Goal: Information Seeking & Learning: Learn about a topic

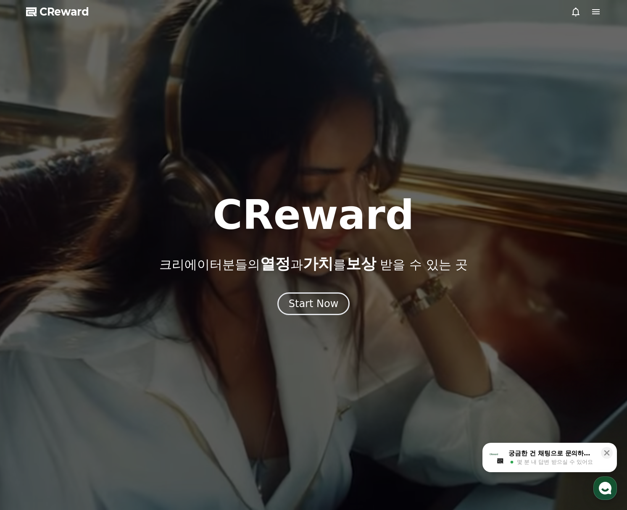
click at [598, 10] on icon at bounding box center [596, 11] width 8 height 5
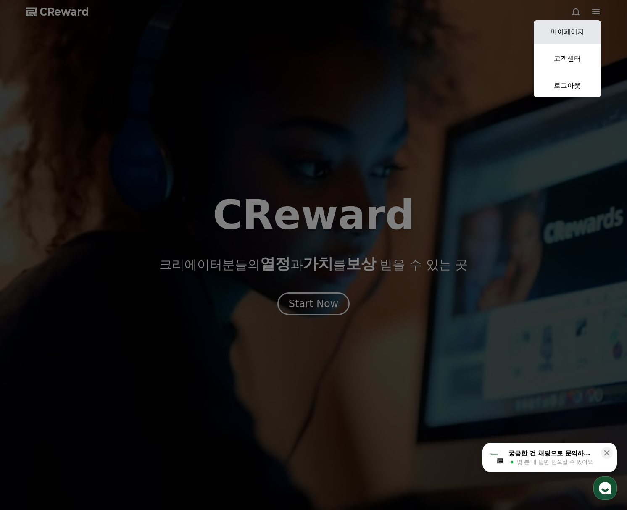
click at [576, 31] on link "마이페이지" at bounding box center [567, 32] width 67 height 24
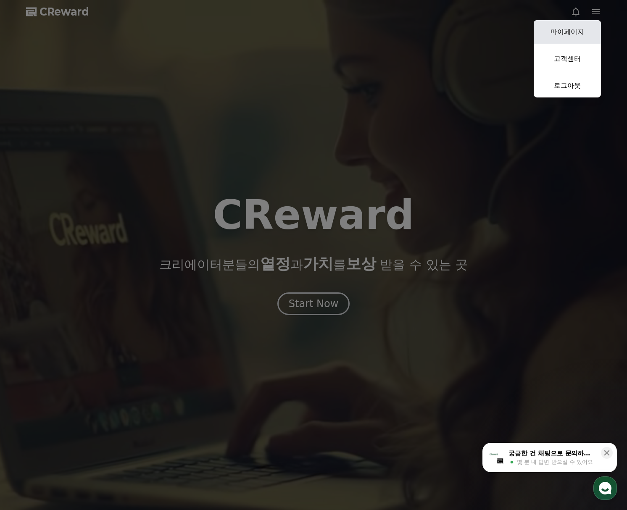
select select "**********"
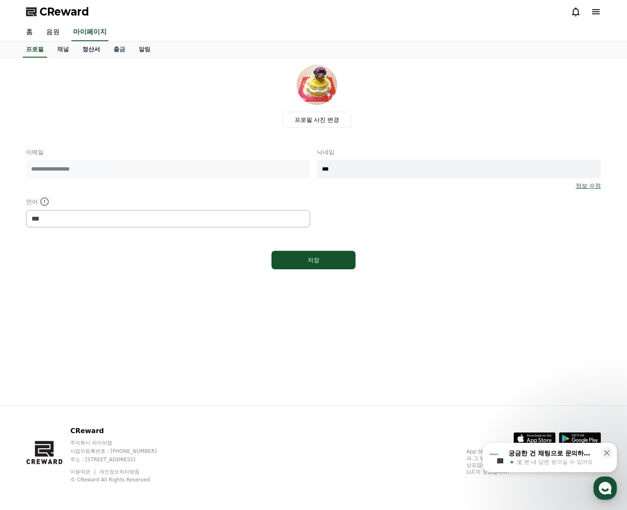
click at [87, 52] on link "정산서" at bounding box center [91, 50] width 31 height 16
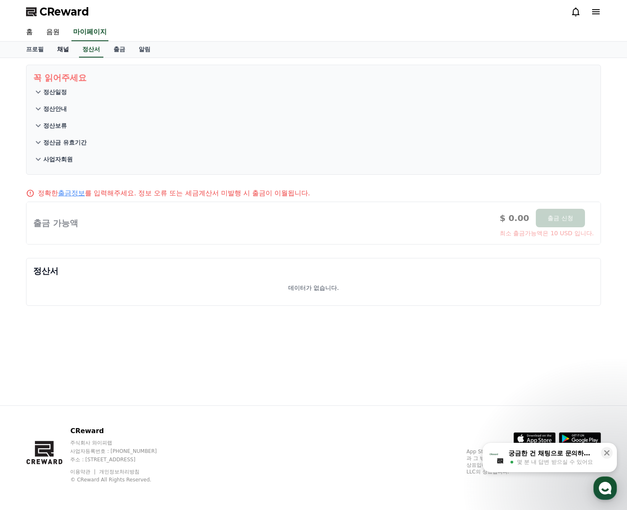
click at [66, 48] on link "채널" at bounding box center [62, 50] width 25 height 16
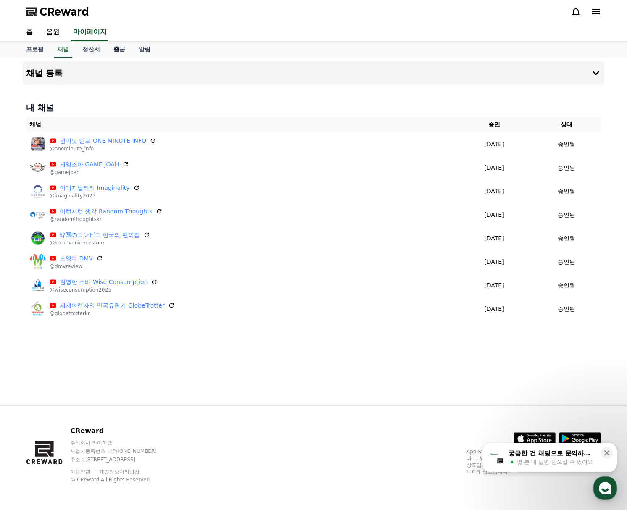
click at [124, 45] on link "출금" at bounding box center [119, 50] width 25 height 16
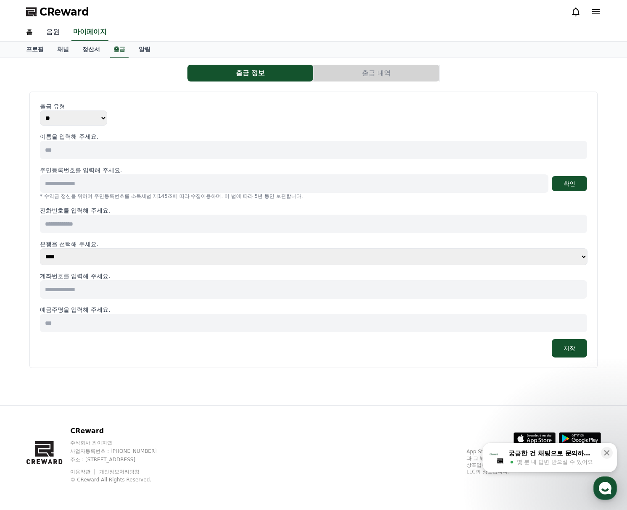
click at [64, 34] on link "음원" at bounding box center [53, 33] width 27 height 18
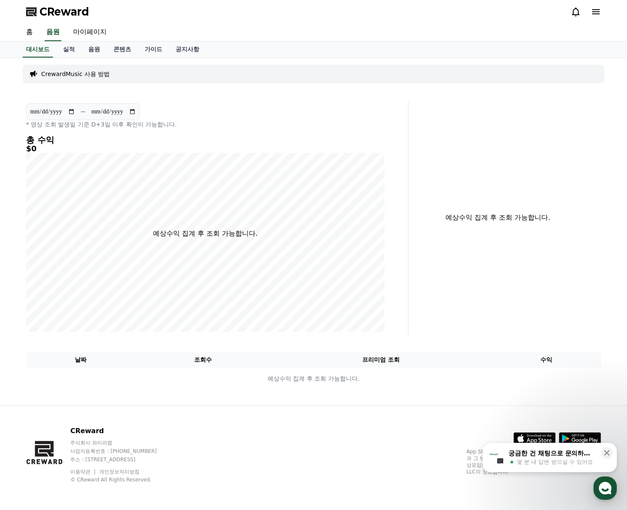
click at [76, 66] on div "CrewardMusic 사용 방법" at bounding box center [314, 74] width 582 height 18
click at [69, 49] on link "실적" at bounding box center [68, 50] width 25 height 16
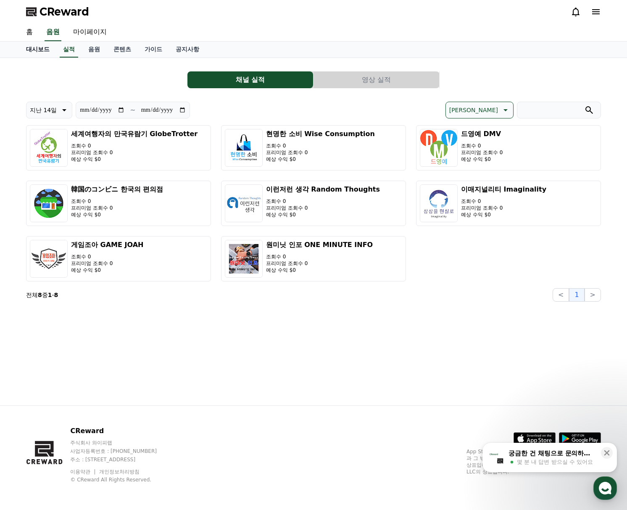
click at [48, 45] on link "대시보드" at bounding box center [37, 50] width 37 height 16
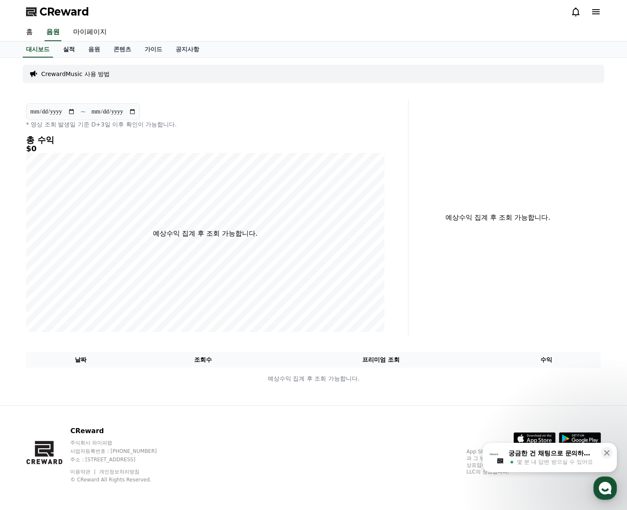
click at [63, 50] on link "실적" at bounding box center [68, 50] width 25 height 16
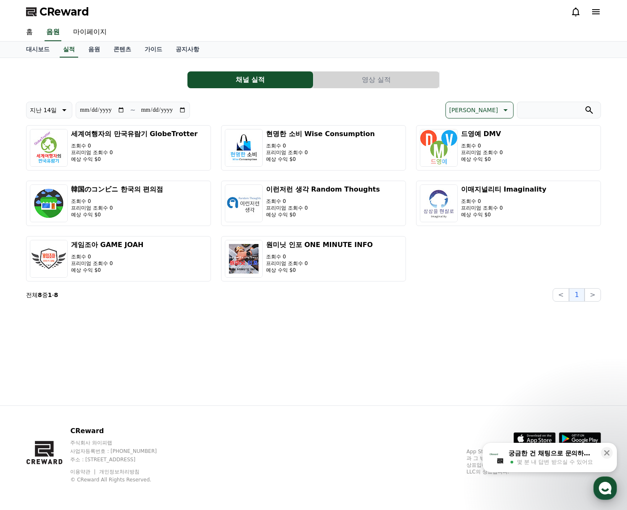
click at [605, 489] on icon "button" at bounding box center [605, 488] width 15 height 15
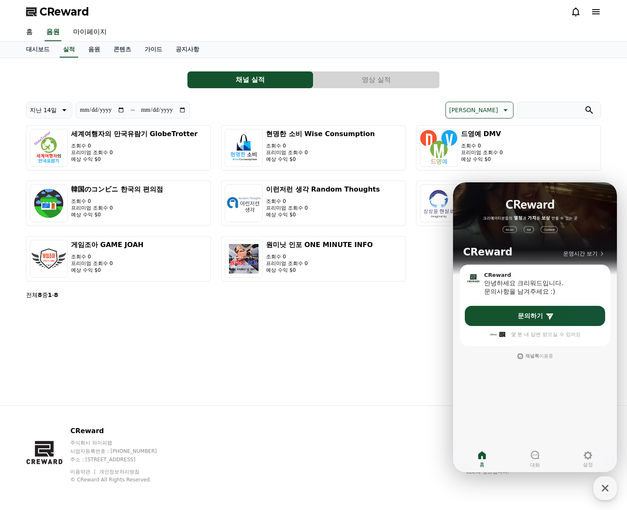
click at [332, 77] on button "영상 실적" at bounding box center [377, 79] width 126 height 17
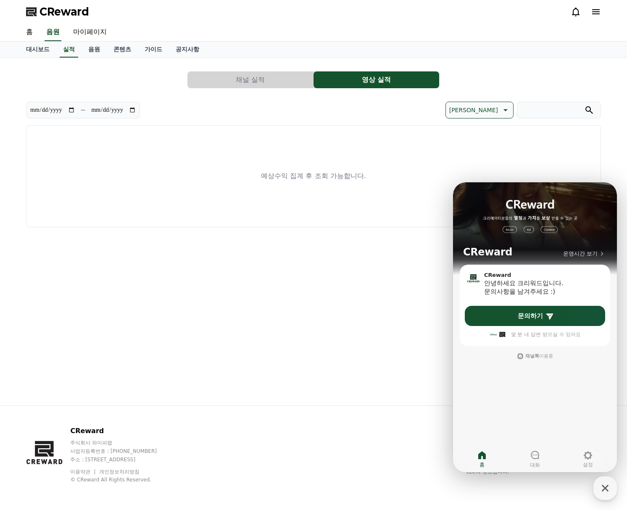
click at [260, 90] on div "**********" at bounding box center [313, 146] width 575 height 163
click at [89, 40] on link "마이페이지" at bounding box center [89, 33] width 47 height 18
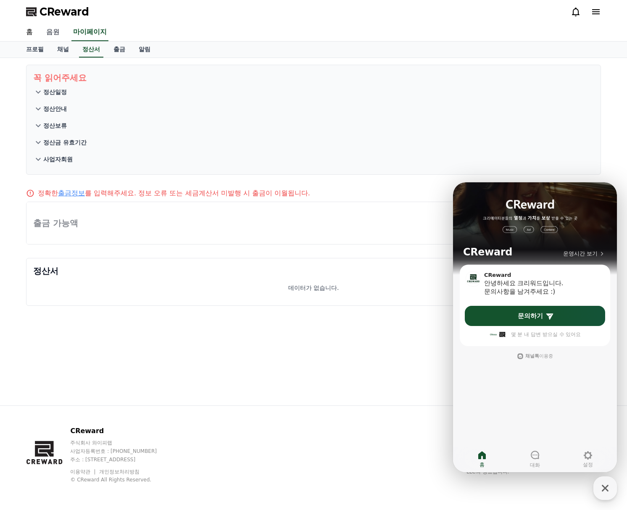
click at [56, 36] on link "음원" at bounding box center [53, 33] width 27 height 18
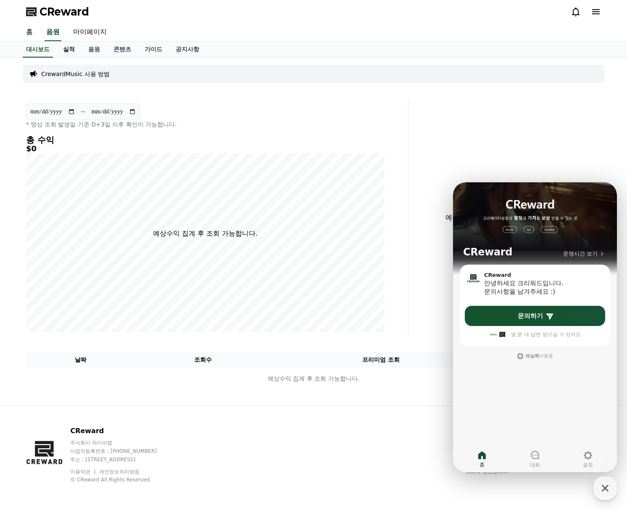
click at [77, 47] on link "실적" at bounding box center [68, 50] width 25 height 16
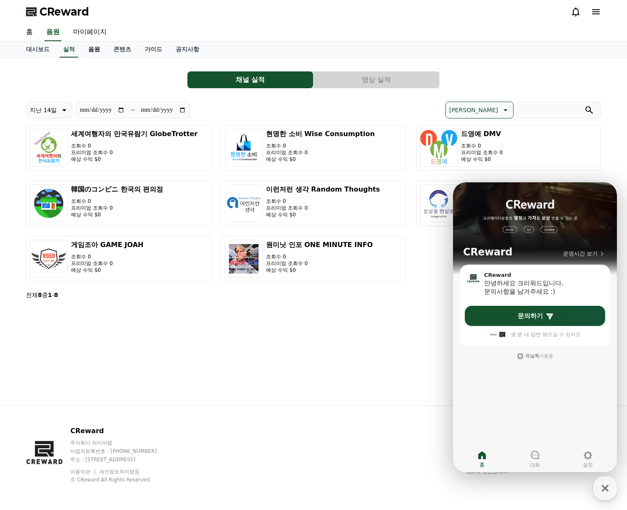
click at [95, 50] on link "음원" at bounding box center [94, 50] width 25 height 16
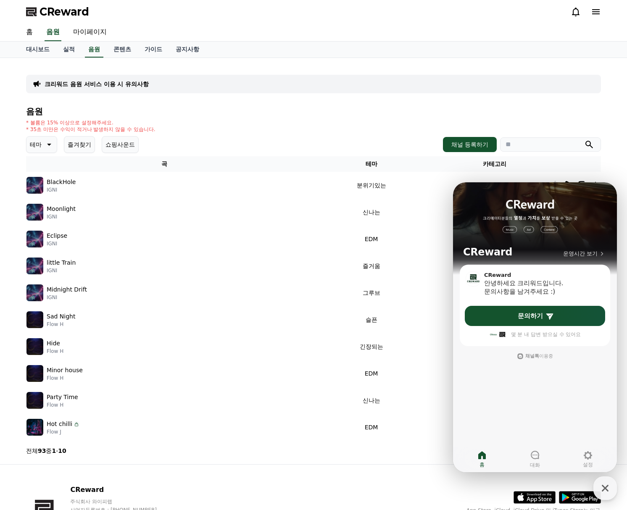
click at [174, 111] on h4 "음원" at bounding box center [313, 111] width 575 height 9
click at [603, 488] on icon "button" at bounding box center [605, 488] width 15 height 15
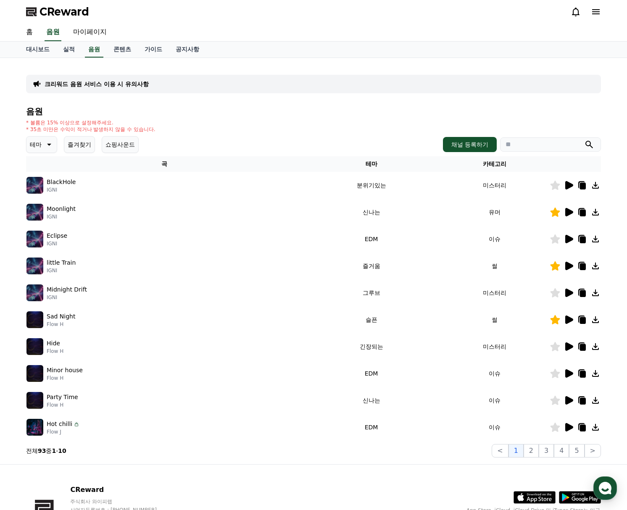
click at [79, 140] on button "즐겨찾기" at bounding box center [79, 144] width 31 height 17
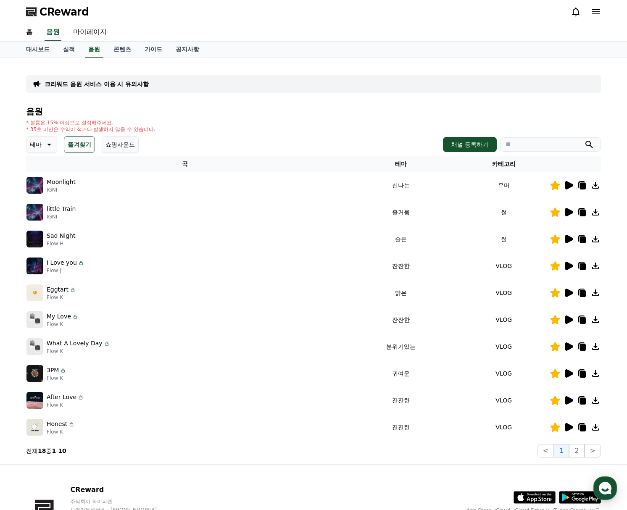
click at [501, 318] on td "VLOG" at bounding box center [504, 319] width 92 height 27
click at [571, 321] on icon at bounding box center [569, 320] width 8 height 8
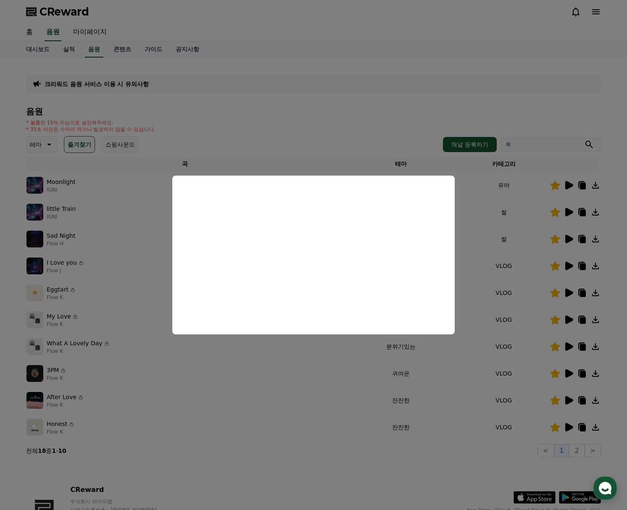
click at [526, 330] on button "close modal" at bounding box center [313, 255] width 627 height 510
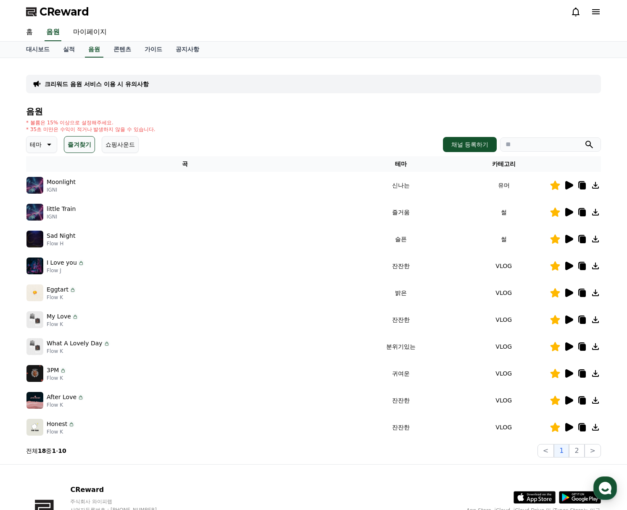
click at [570, 344] on icon at bounding box center [569, 347] width 8 height 8
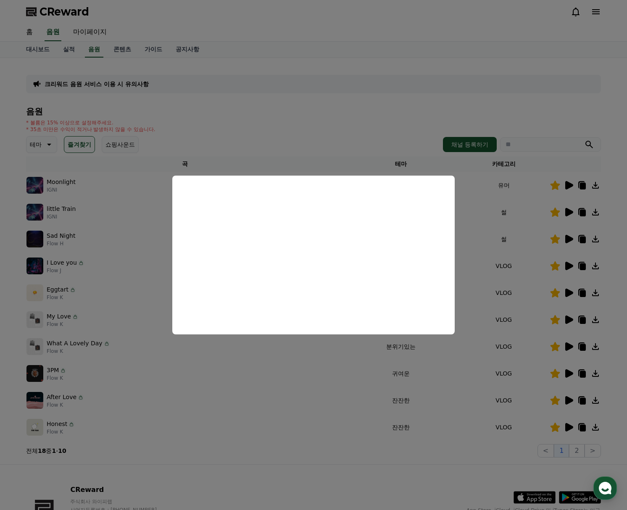
click at [462, 382] on button "close modal" at bounding box center [313, 255] width 627 height 510
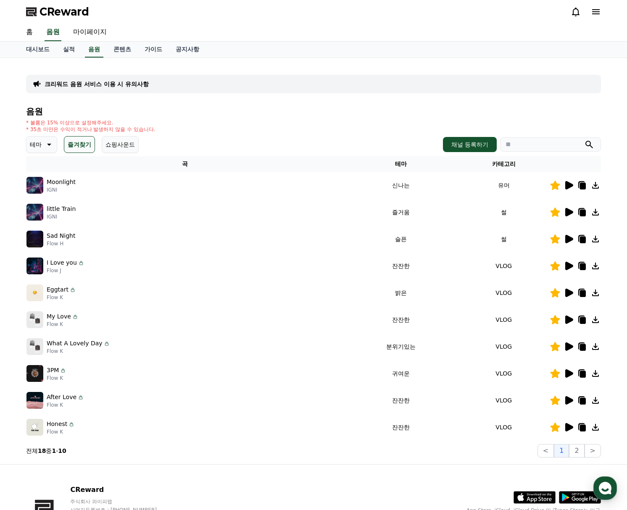
click at [568, 211] on icon at bounding box center [569, 212] width 8 height 8
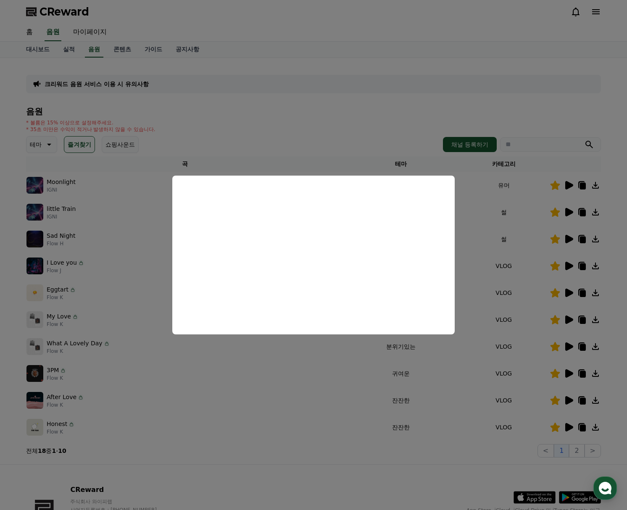
click at [512, 460] on button "close modal" at bounding box center [313, 255] width 627 height 510
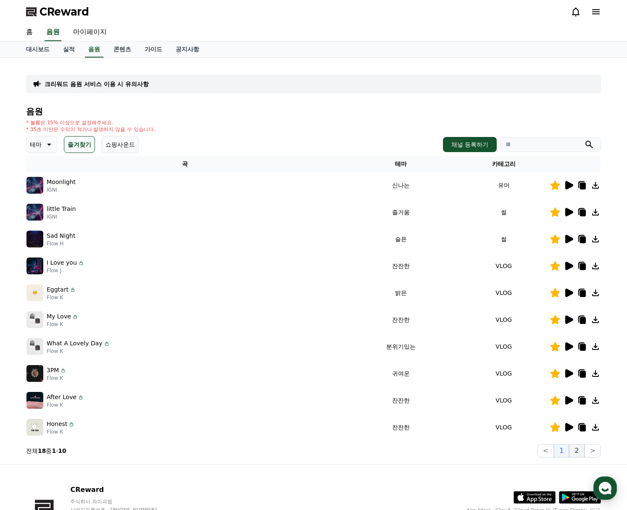
click at [573, 447] on button "2" at bounding box center [576, 450] width 15 height 13
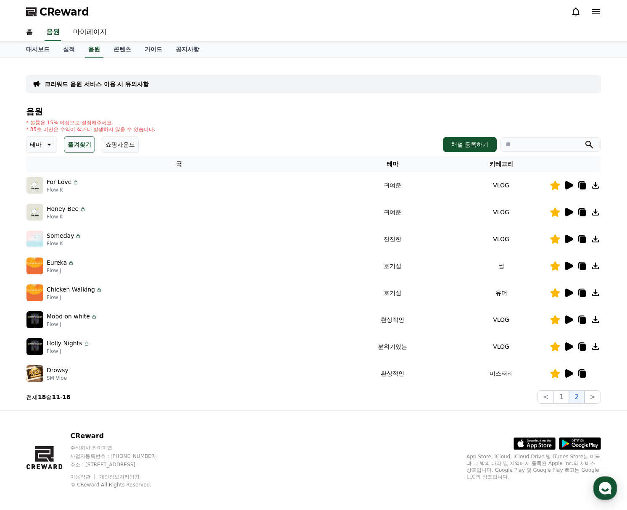
click at [570, 267] on icon at bounding box center [569, 266] width 8 height 8
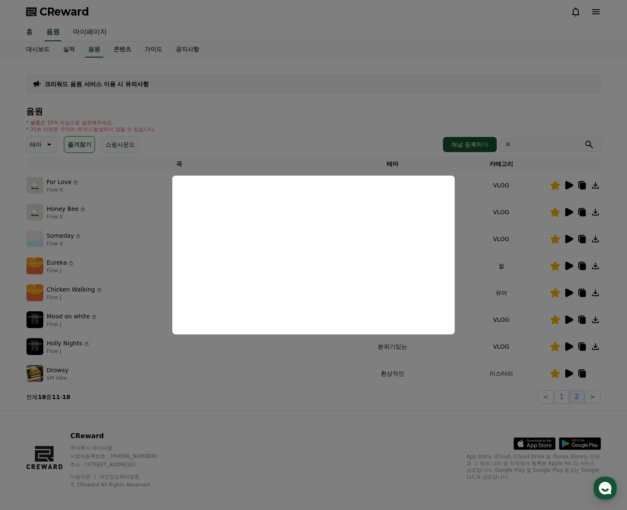
click at [326, 438] on button "close modal" at bounding box center [313, 255] width 627 height 510
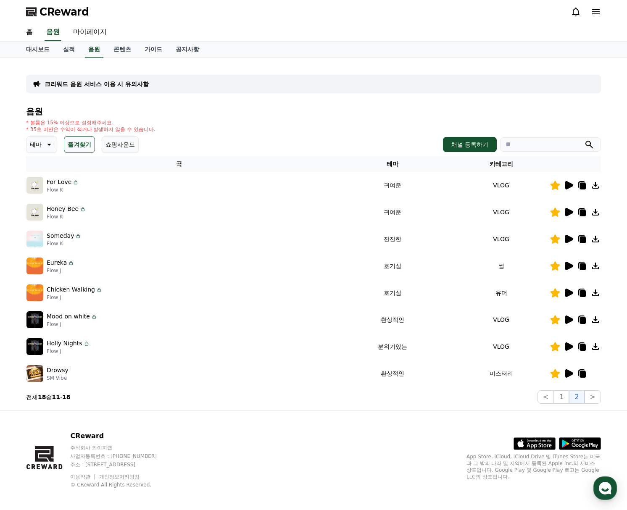
click at [569, 294] on icon at bounding box center [569, 293] width 8 height 8
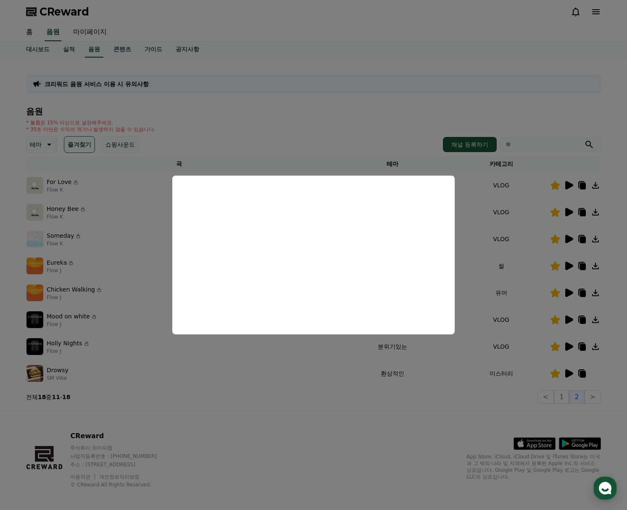
click at [348, 409] on button "close modal" at bounding box center [313, 255] width 627 height 510
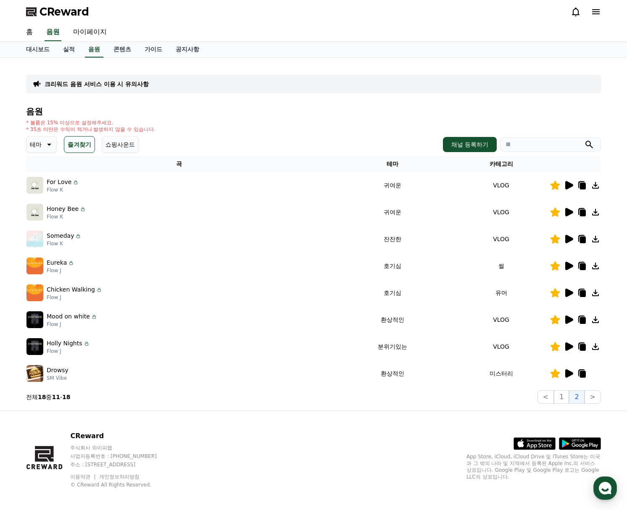
click at [569, 321] on icon at bounding box center [569, 320] width 8 height 8
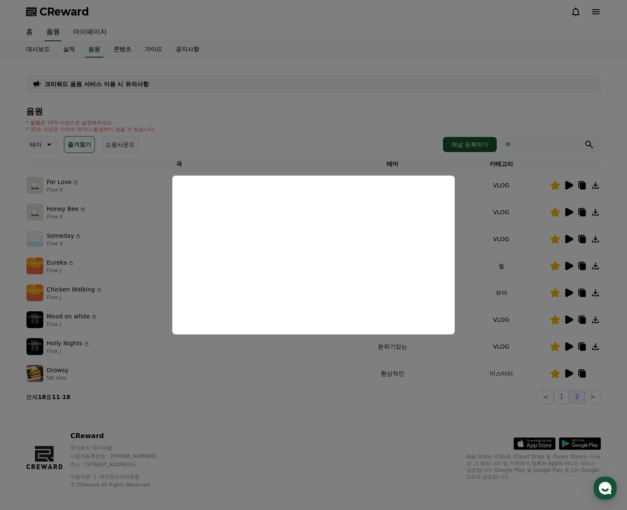
click at [421, 431] on button "close modal" at bounding box center [313, 255] width 627 height 510
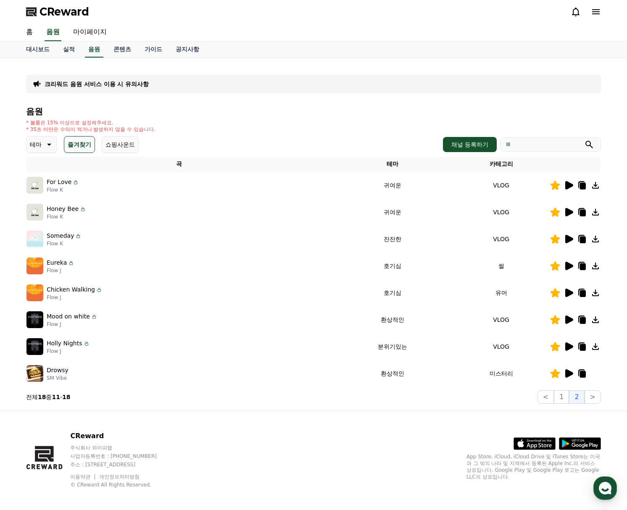
click at [55, 146] on button "테마" at bounding box center [41, 144] width 31 height 17
click at [81, 143] on button "즐겨찾기" at bounding box center [79, 144] width 31 height 17
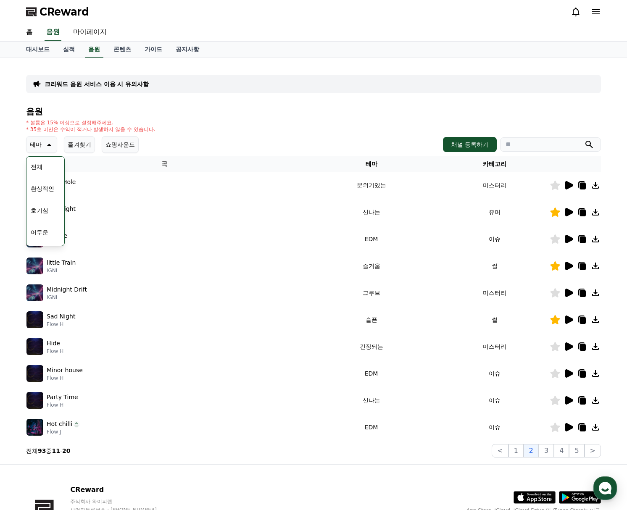
click at [56, 143] on button "테마" at bounding box center [41, 144] width 31 height 17
click at [53, 174] on div "전체 환상적인 호기심 어두운 밝은 통통튀는 신나는 반전 웅장한 드라마틱 즐거움 분위기있는 EDM 그루브 슬픈 잔잔한 귀여운 감동적인 긴장되는 …" at bounding box center [45, 292] width 36 height 434
click at [43, 171] on button "밝은" at bounding box center [36, 172] width 18 height 18
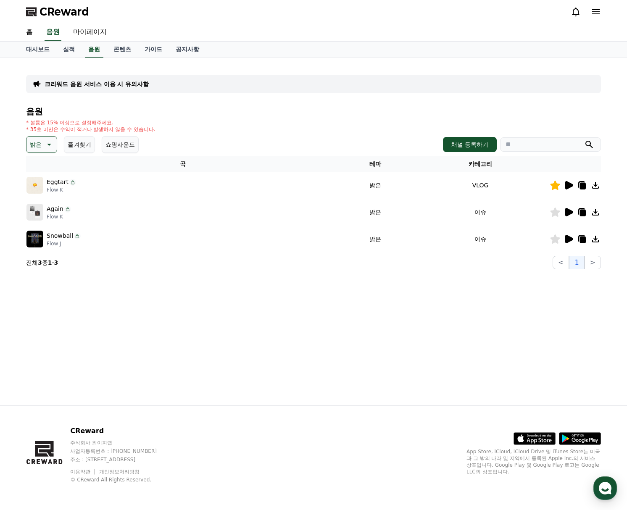
click at [569, 211] on icon at bounding box center [569, 212] width 8 height 8
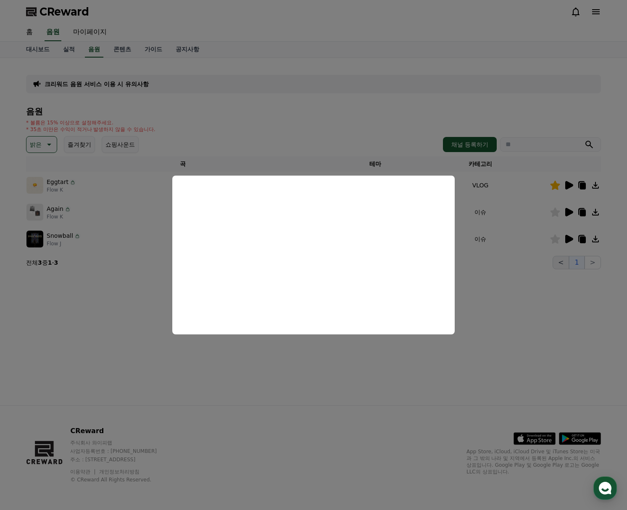
drag, startPoint x: 542, startPoint y: 317, endPoint x: 558, endPoint y: 266, distance: 53.7
click at [549, 306] on button "close modal" at bounding box center [313, 255] width 627 height 510
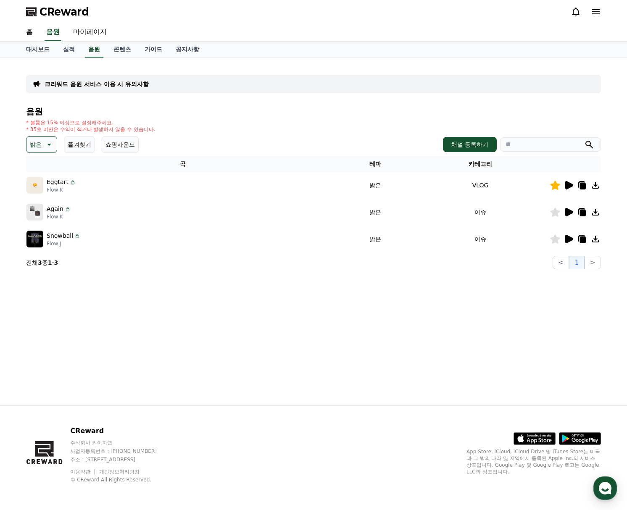
click at [568, 238] on icon at bounding box center [569, 239] width 8 height 8
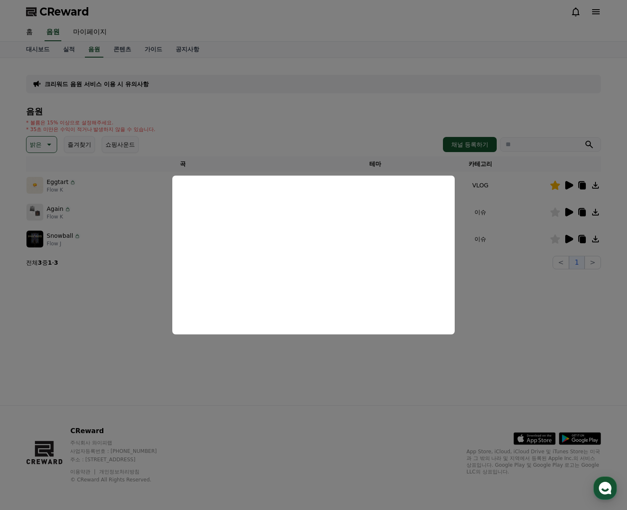
click at [524, 328] on button "close modal" at bounding box center [313, 255] width 627 height 510
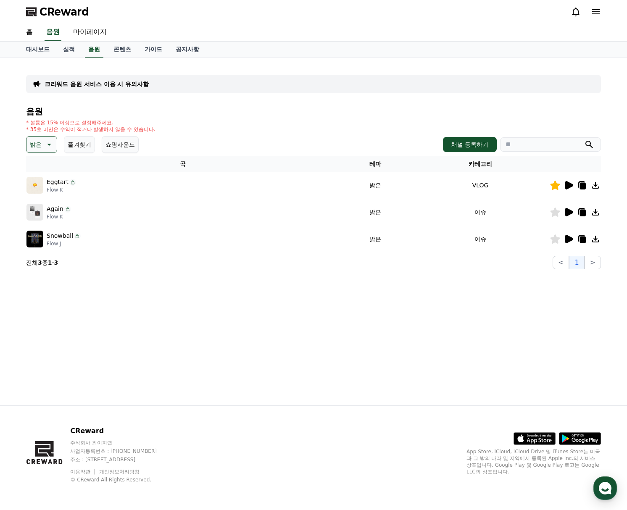
click at [570, 187] on icon at bounding box center [569, 185] width 8 height 8
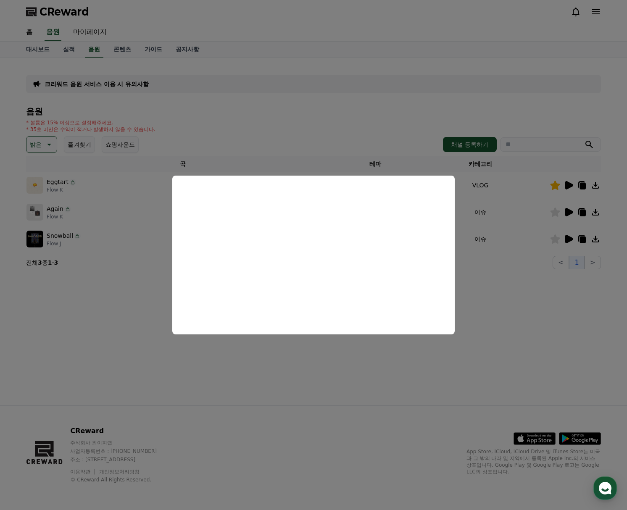
click at [69, 110] on button "close modal" at bounding box center [313, 255] width 627 height 510
click at [45, 142] on icon at bounding box center [48, 145] width 10 height 10
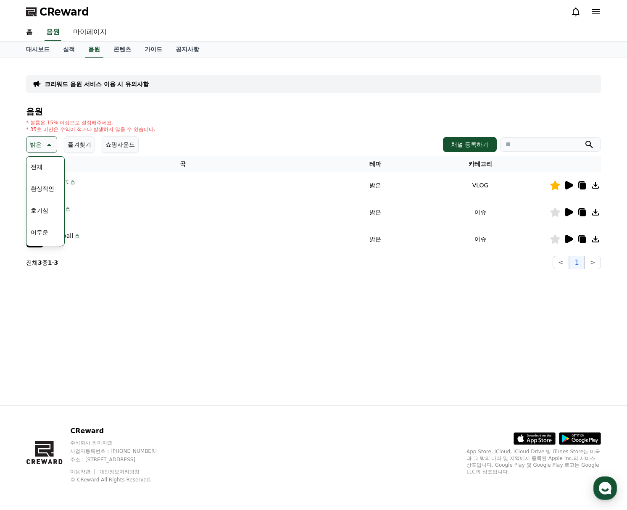
click at [56, 190] on button "환상적인" at bounding box center [42, 189] width 30 height 18
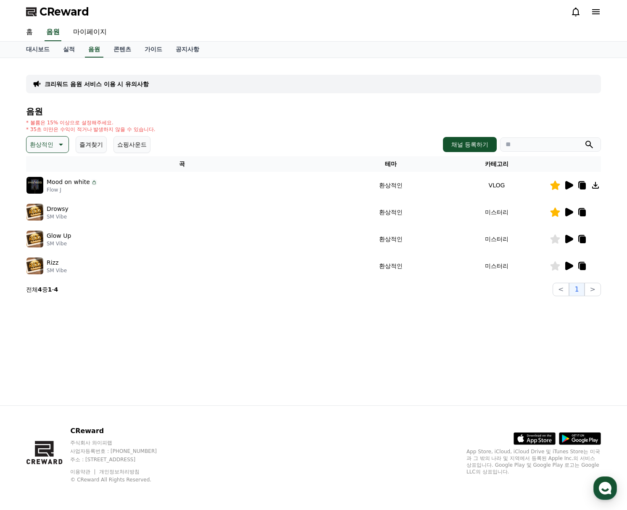
click at [536, 209] on td "미스터리" at bounding box center [497, 212] width 106 height 27
click at [571, 214] on icon at bounding box center [569, 212] width 8 height 8
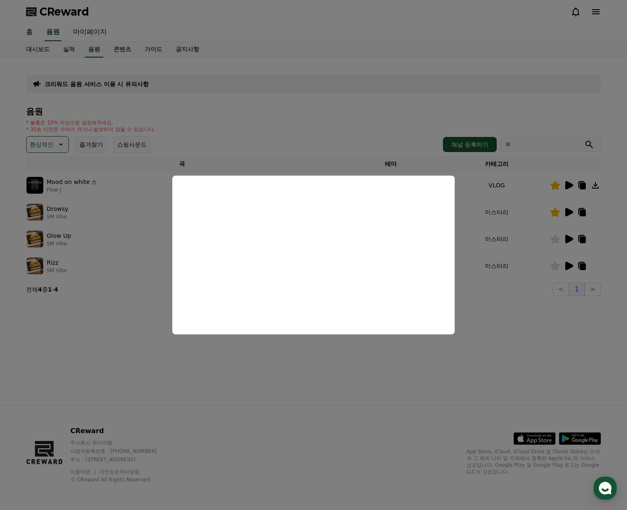
click at [481, 384] on button "close modal" at bounding box center [313, 255] width 627 height 510
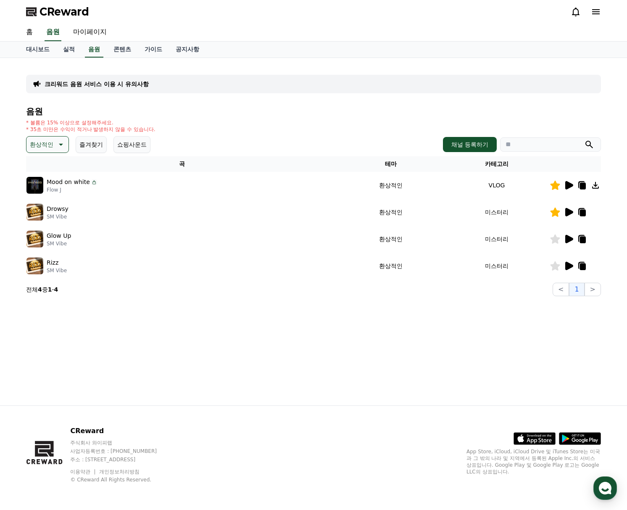
click at [568, 186] on icon at bounding box center [569, 185] width 8 height 8
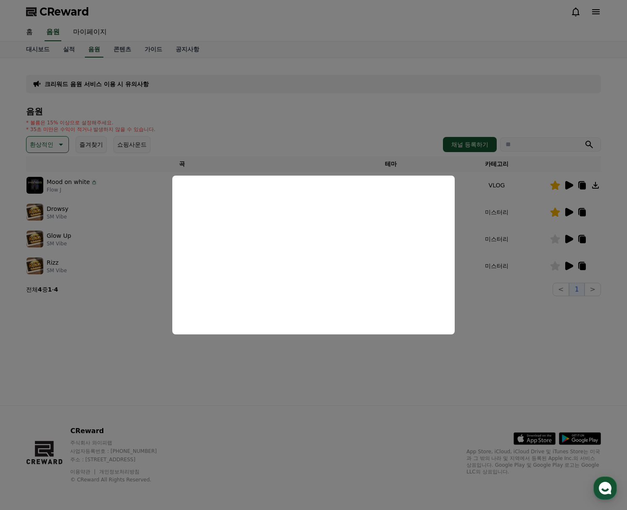
click at [393, 372] on button "close modal" at bounding box center [313, 255] width 627 height 510
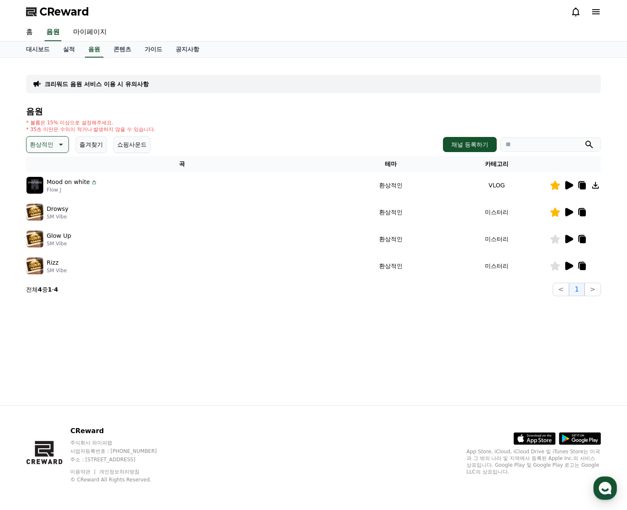
drag, startPoint x: 556, startPoint y: 240, endPoint x: 571, endPoint y: 241, distance: 15.6
click at [568, 243] on div at bounding box center [575, 239] width 50 height 10
click at [571, 241] on icon at bounding box center [569, 239] width 10 height 10
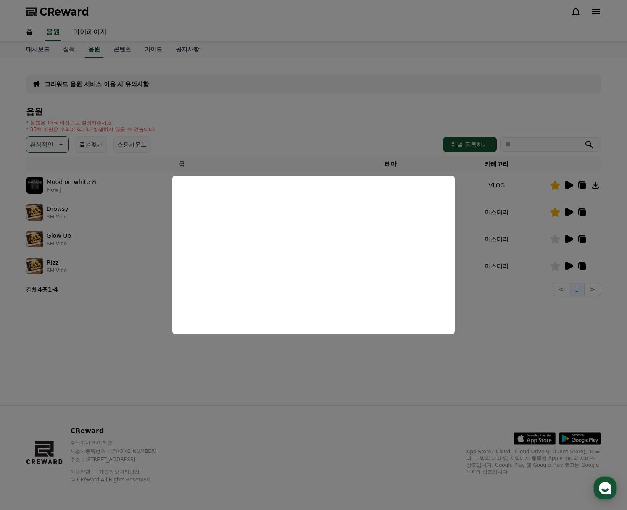
click at [558, 313] on button "close modal" at bounding box center [313, 255] width 627 height 510
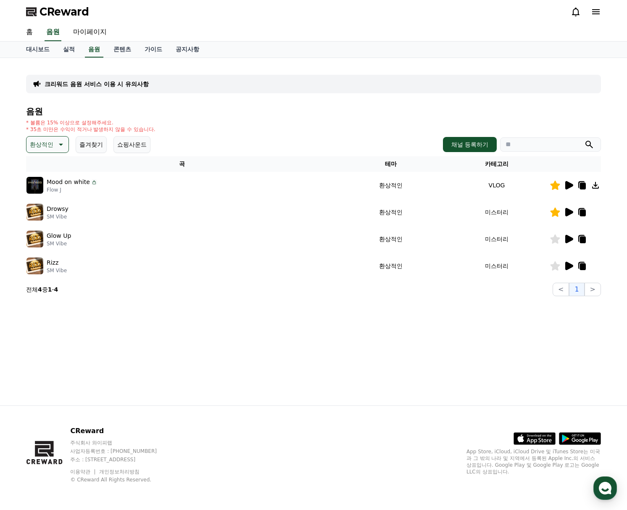
click at [568, 264] on icon at bounding box center [569, 266] width 8 height 8
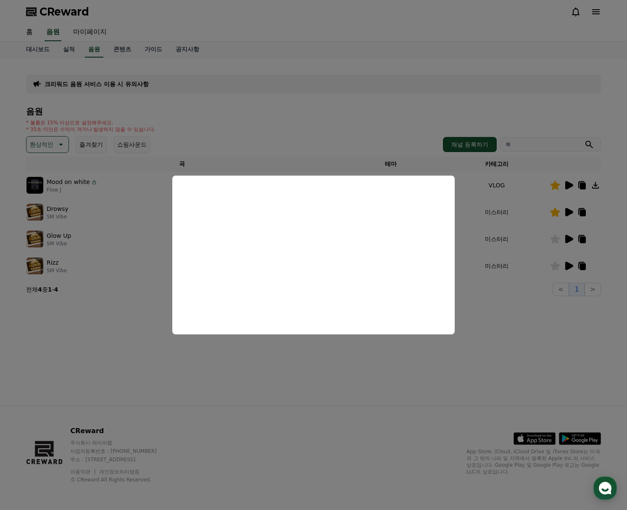
click at [129, 352] on button "close modal" at bounding box center [313, 255] width 627 height 510
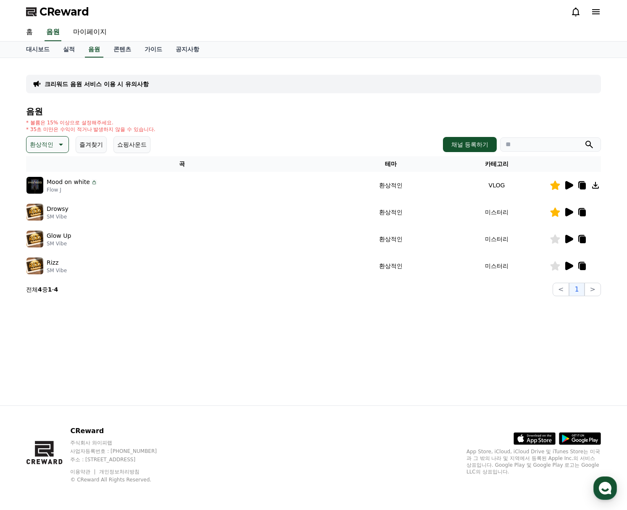
click at [50, 150] on p "환상적인" at bounding box center [42, 145] width 24 height 12
click at [43, 167] on button "호기심" at bounding box center [39, 168] width 24 height 18
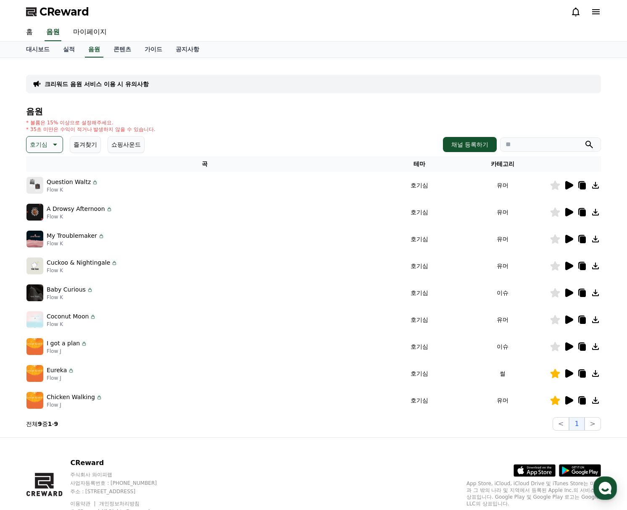
click at [570, 239] on icon at bounding box center [569, 239] width 8 height 8
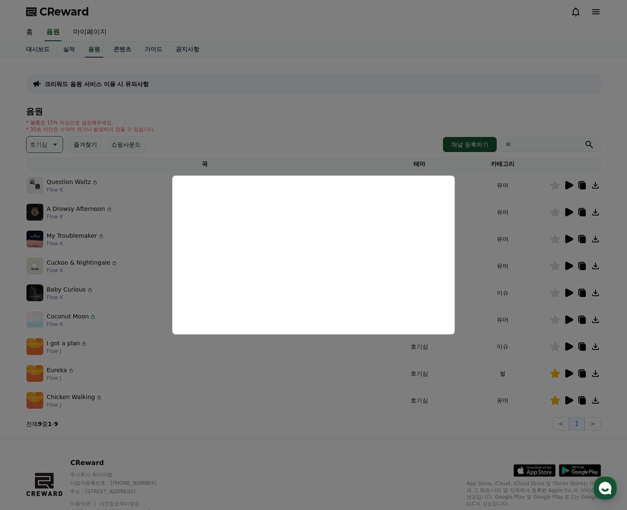
click at [367, 453] on button "close modal" at bounding box center [313, 255] width 627 height 510
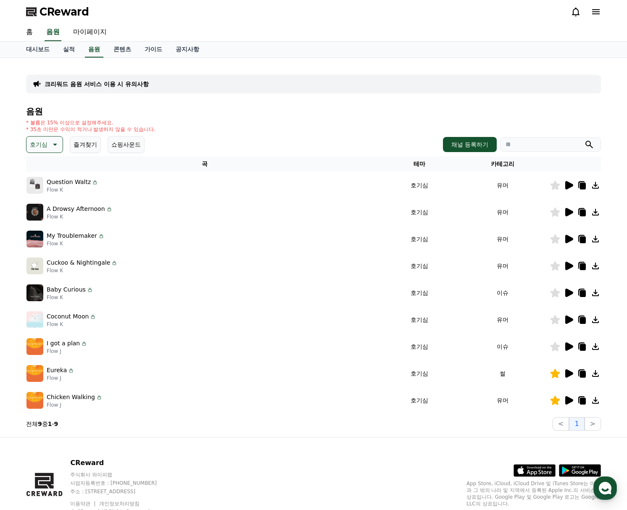
click at [568, 344] on icon at bounding box center [569, 347] width 8 height 8
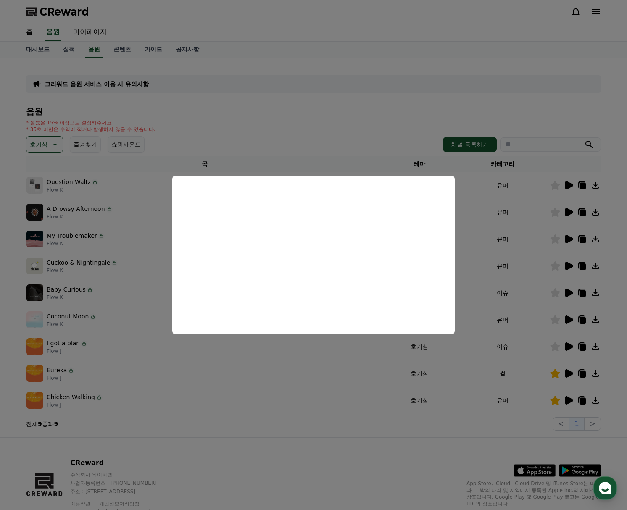
click at [221, 436] on button "close modal" at bounding box center [313, 255] width 627 height 510
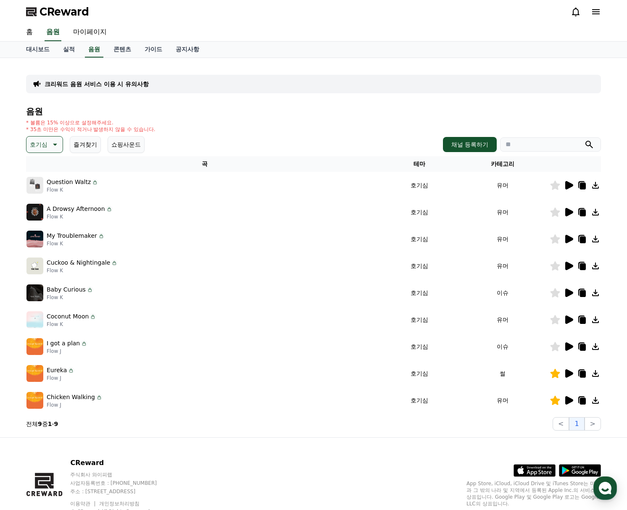
click at [570, 319] on icon at bounding box center [569, 320] width 8 height 8
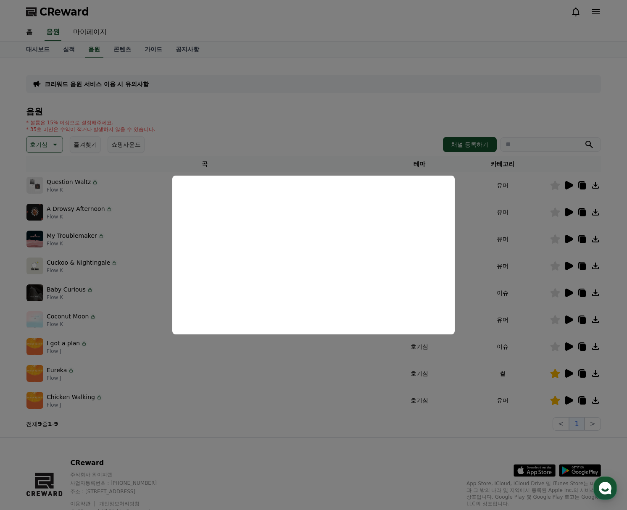
click at [111, 317] on button "close modal" at bounding box center [313, 255] width 627 height 510
click at [80, 267] on p "Cuckoo & Nightingale" at bounding box center [78, 263] width 63 height 9
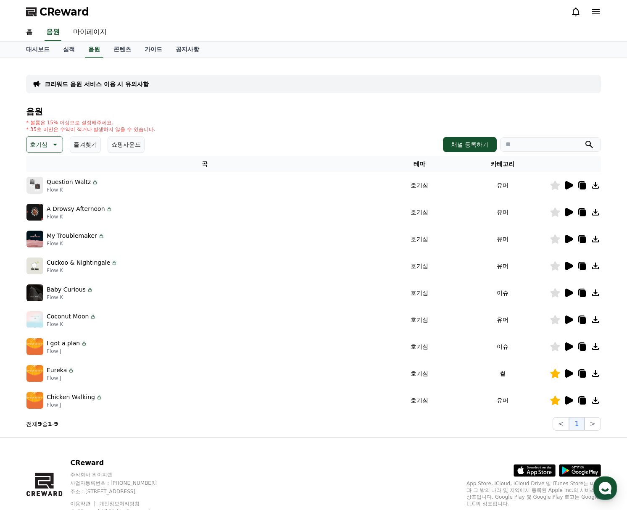
click at [80, 266] on p "Cuckoo & Nightingale" at bounding box center [78, 263] width 63 height 9
click at [571, 294] on icon at bounding box center [569, 293] width 8 height 8
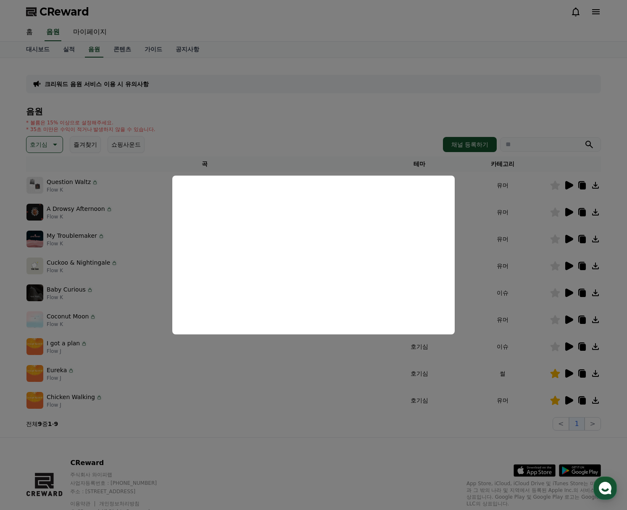
click at [360, 148] on button "close modal" at bounding box center [313, 255] width 627 height 510
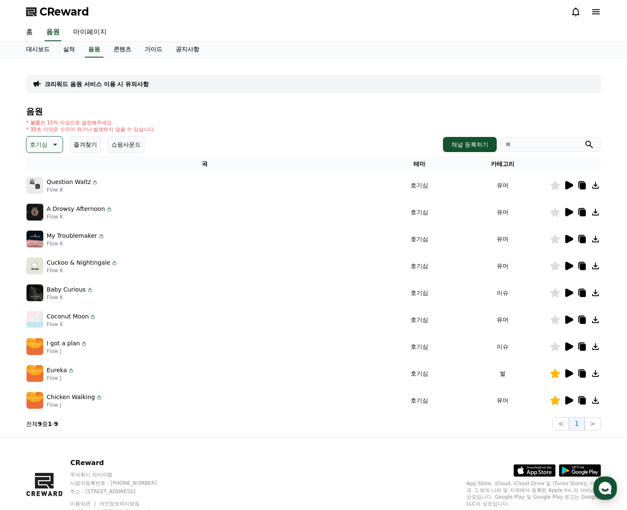
click at [567, 265] on icon at bounding box center [569, 266] width 8 height 8
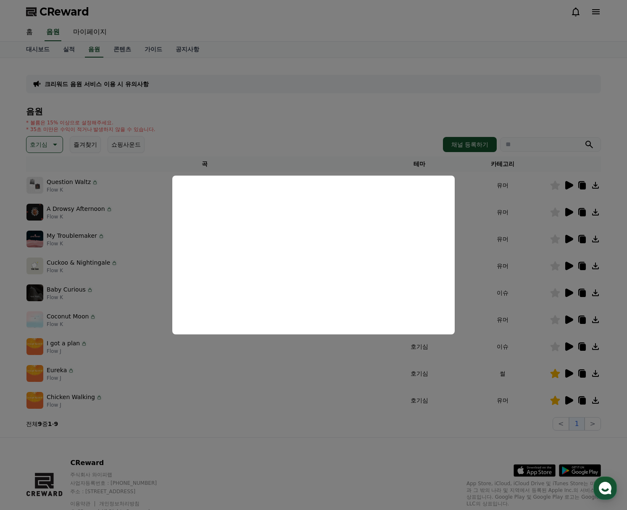
click at [347, 95] on button "close modal" at bounding box center [313, 255] width 627 height 510
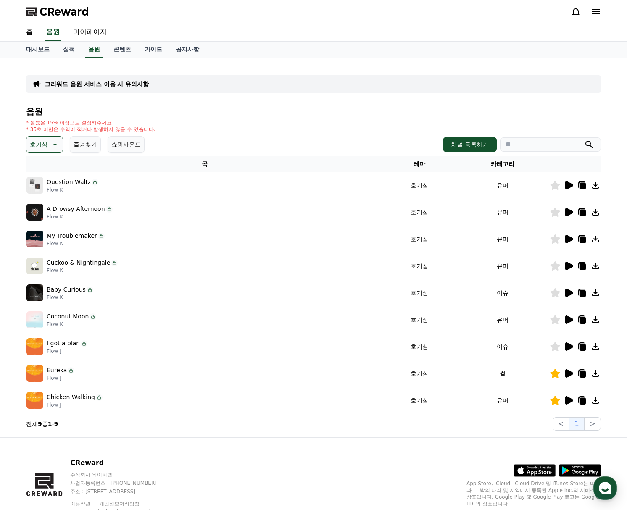
click at [570, 214] on icon at bounding box center [569, 212] width 8 height 8
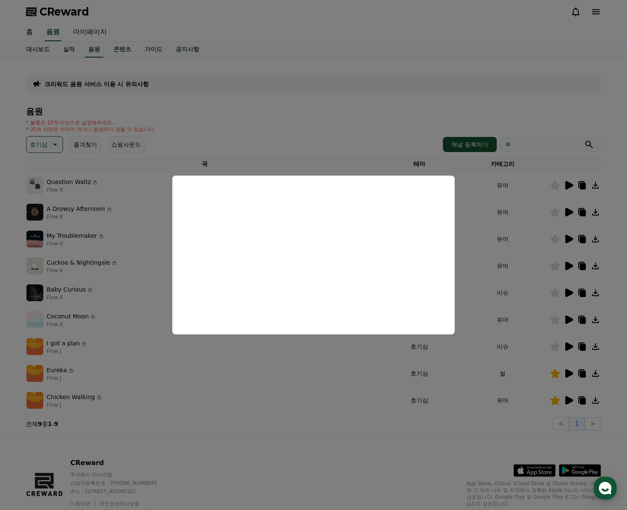
click at [350, 137] on button "close modal" at bounding box center [313, 255] width 627 height 510
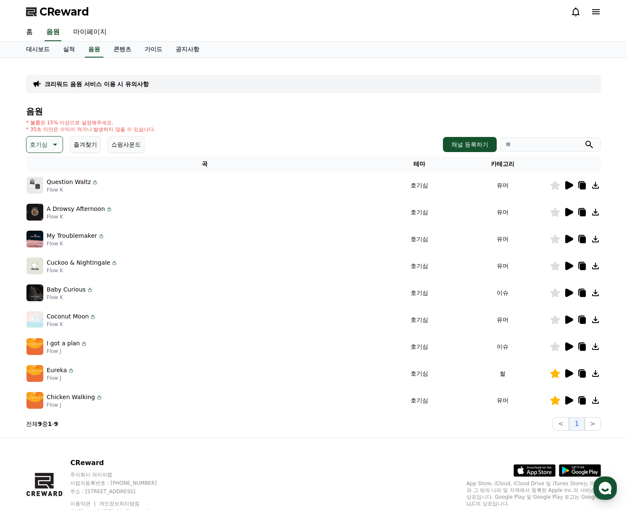
click at [573, 189] on icon at bounding box center [569, 185] width 10 height 10
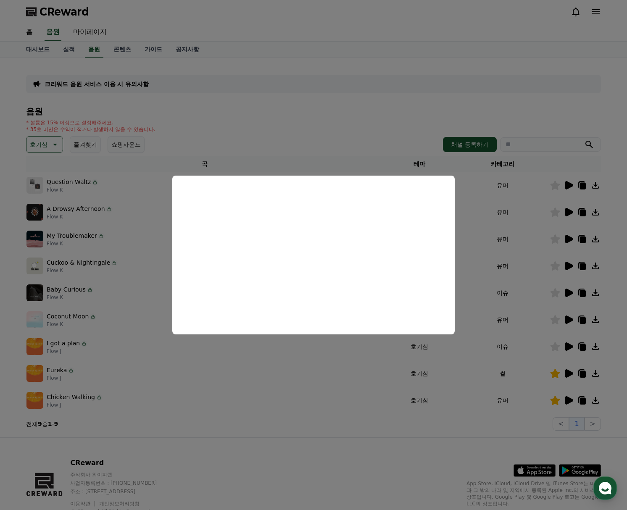
click at [341, 124] on button "close modal" at bounding box center [313, 255] width 627 height 510
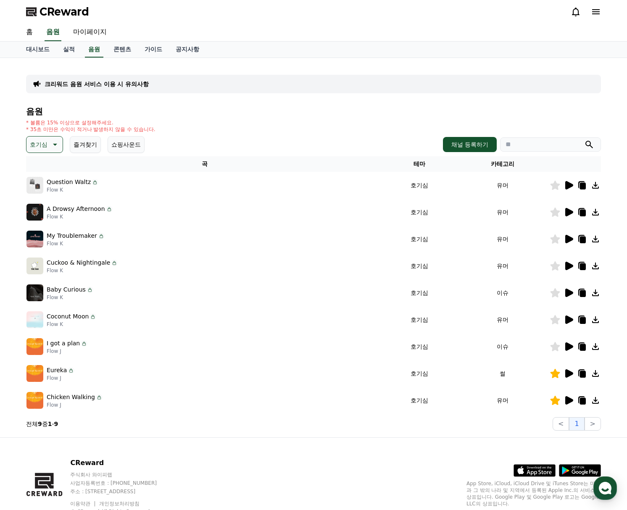
click at [56, 146] on icon at bounding box center [54, 145] width 10 height 10
click at [50, 240] on button "그루브" at bounding box center [39, 241] width 24 height 18
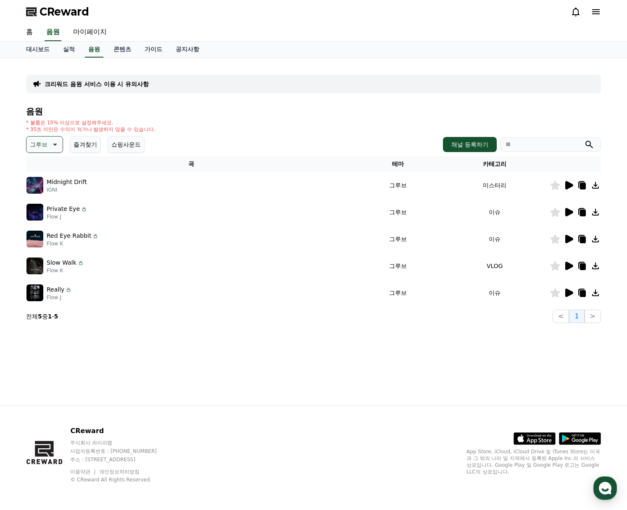
click at [570, 211] on icon at bounding box center [569, 212] width 8 height 8
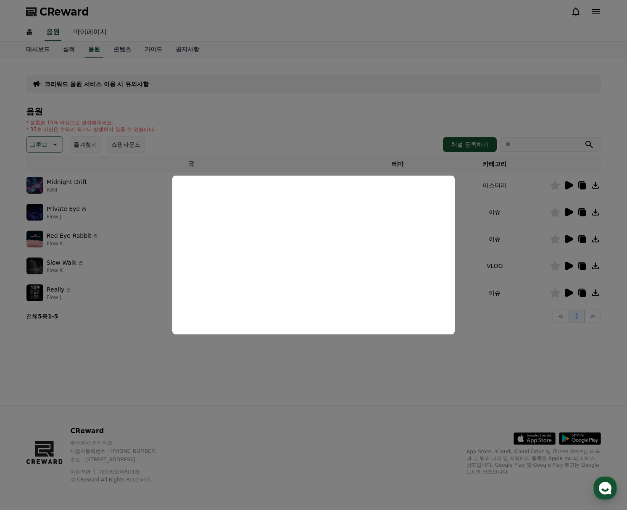
click at [378, 376] on button "close modal" at bounding box center [313, 255] width 627 height 510
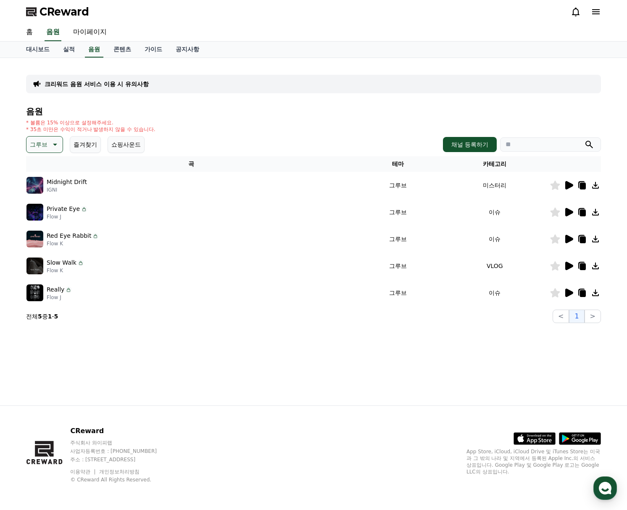
click at [567, 243] on icon at bounding box center [569, 239] width 10 height 10
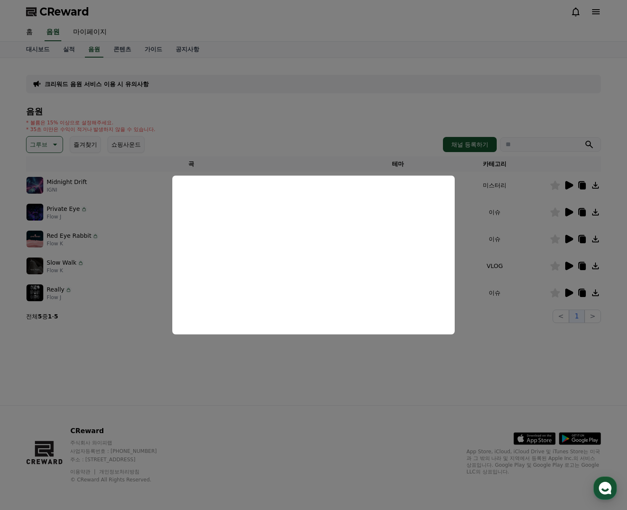
click at [533, 359] on button "close modal" at bounding box center [313, 255] width 627 height 510
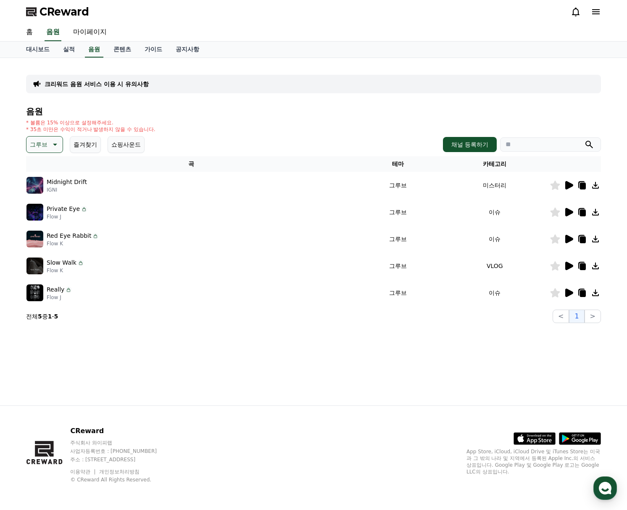
click at [573, 266] on icon at bounding box center [569, 266] width 8 height 8
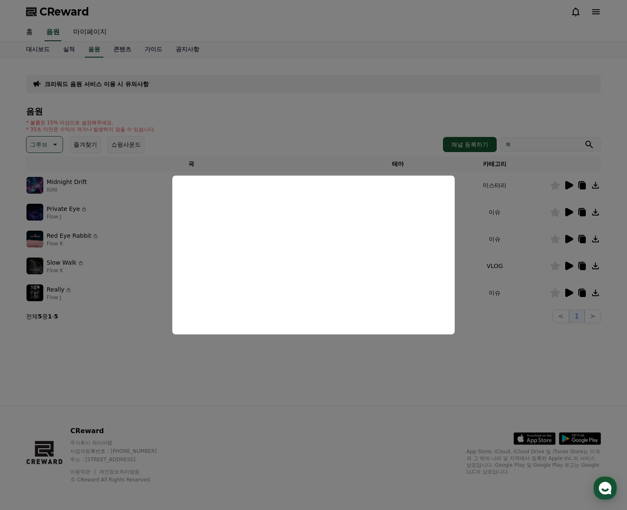
drag, startPoint x: 476, startPoint y: 366, endPoint x: 488, endPoint y: 360, distance: 13.2
click at [476, 366] on button "close modal" at bounding box center [313, 255] width 627 height 510
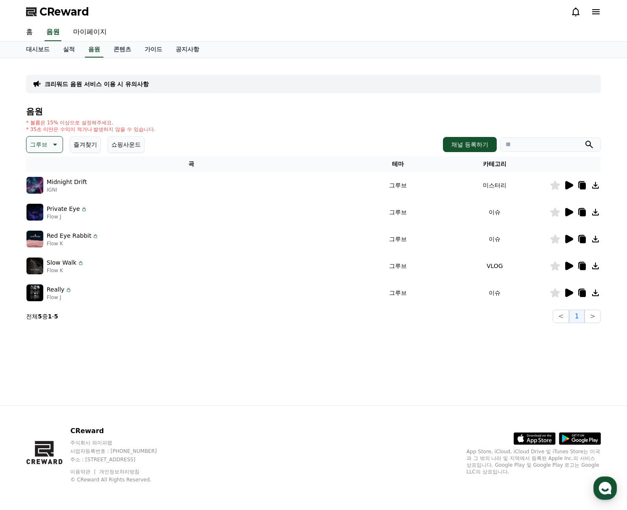
click at [573, 296] on icon at bounding box center [569, 293] width 10 height 10
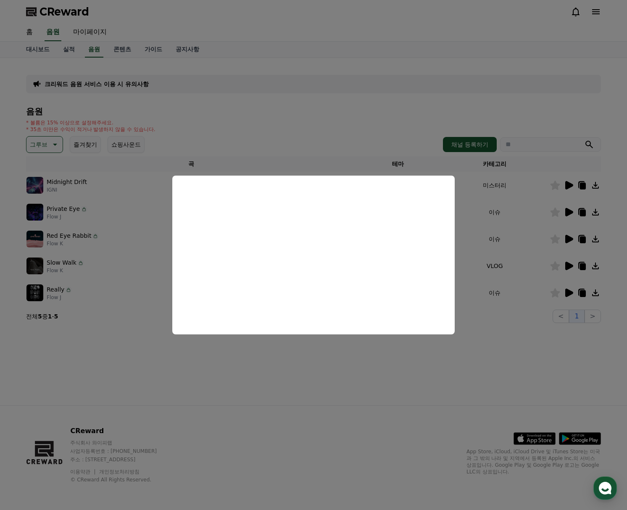
click at [518, 343] on button "close modal" at bounding box center [313, 255] width 627 height 510
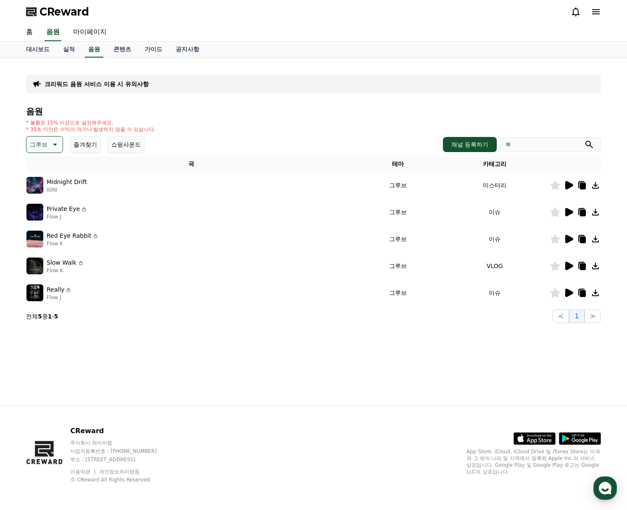
click at [573, 181] on icon at bounding box center [569, 185] width 10 height 10
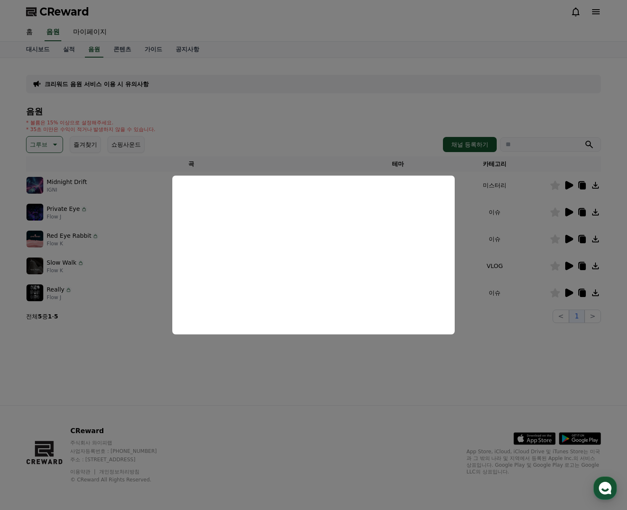
click at [98, 360] on button "close modal" at bounding box center [313, 255] width 627 height 510
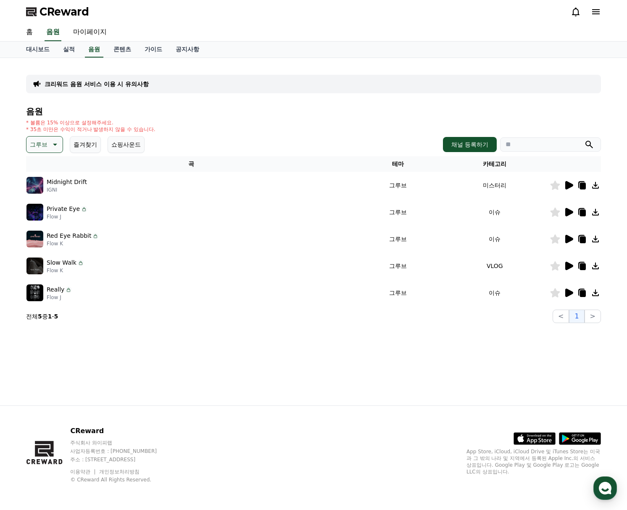
click at [48, 143] on button "그루브" at bounding box center [44, 144] width 37 height 17
click at [47, 172] on button "통통튀는" at bounding box center [42, 175] width 30 height 18
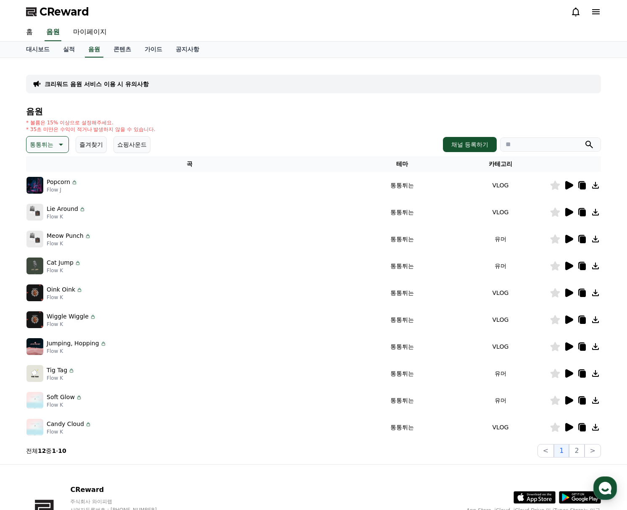
click at [567, 216] on icon at bounding box center [569, 212] width 8 height 8
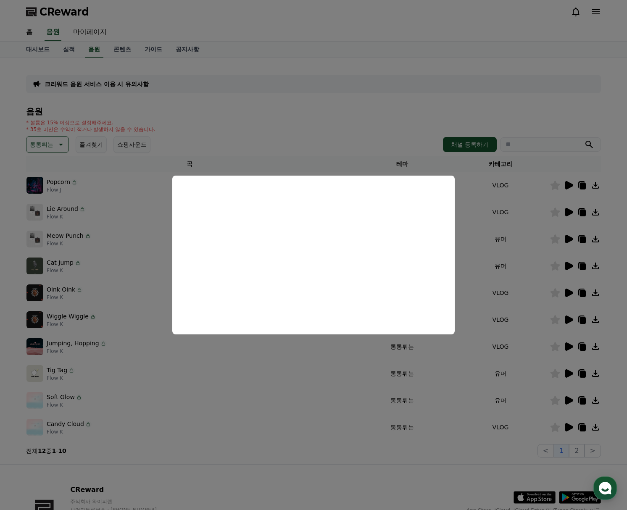
click at [304, 465] on button "close modal" at bounding box center [313, 255] width 627 height 510
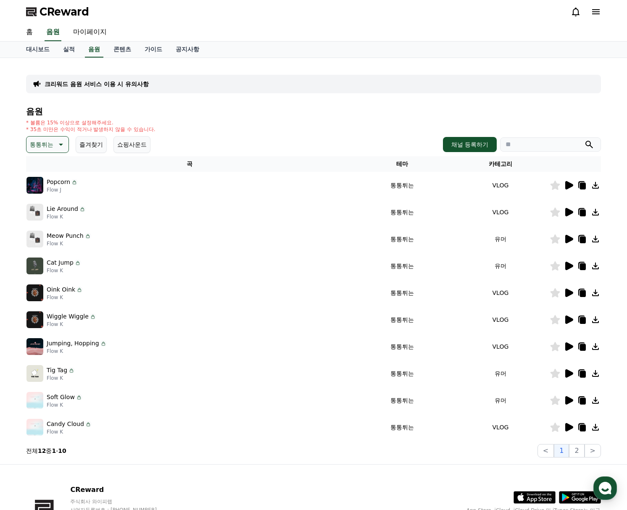
click at [569, 240] on icon at bounding box center [569, 239] width 8 height 8
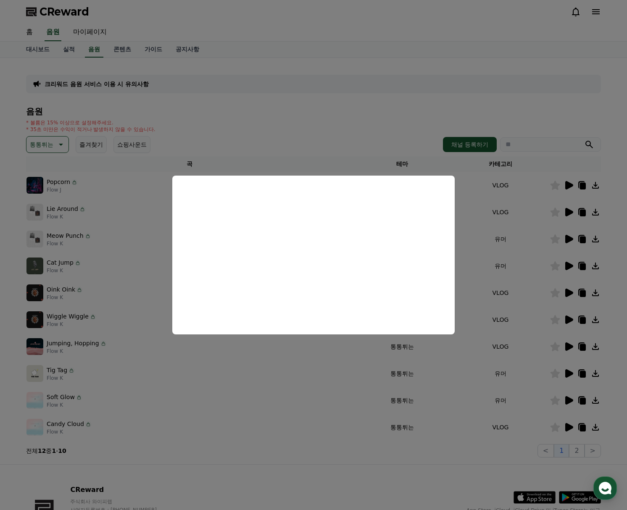
drag, startPoint x: 346, startPoint y: 462, endPoint x: 488, endPoint y: 375, distance: 167.0
click at [357, 450] on button "close modal" at bounding box center [313, 255] width 627 height 510
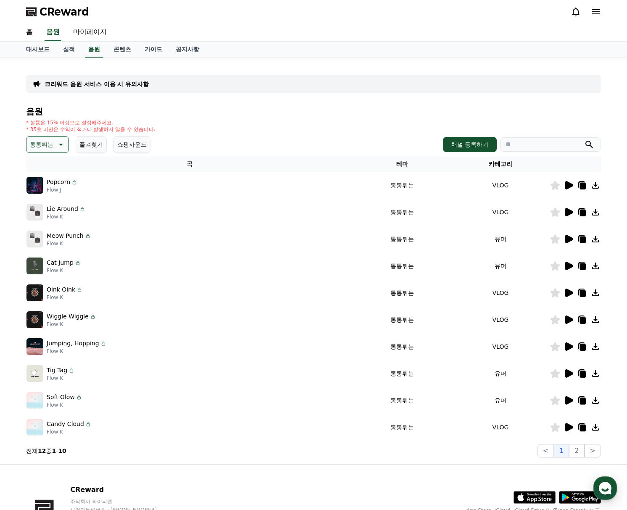
click at [567, 428] on icon at bounding box center [569, 427] width 8 height 8
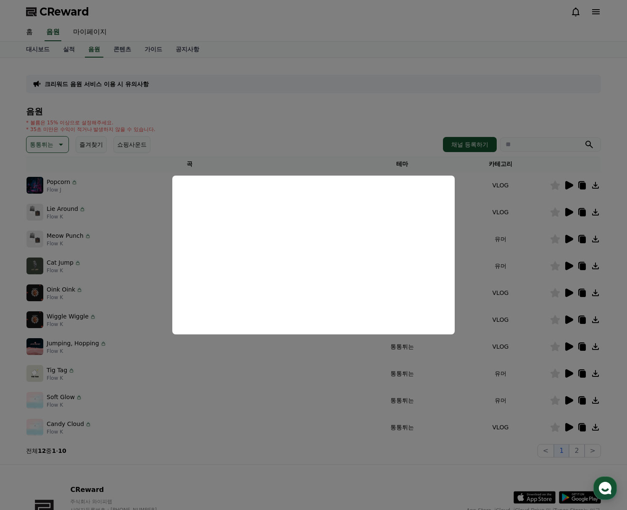
click at [489, 453] on button "close modal" at bounding box center [313, 255] width 627 height 510
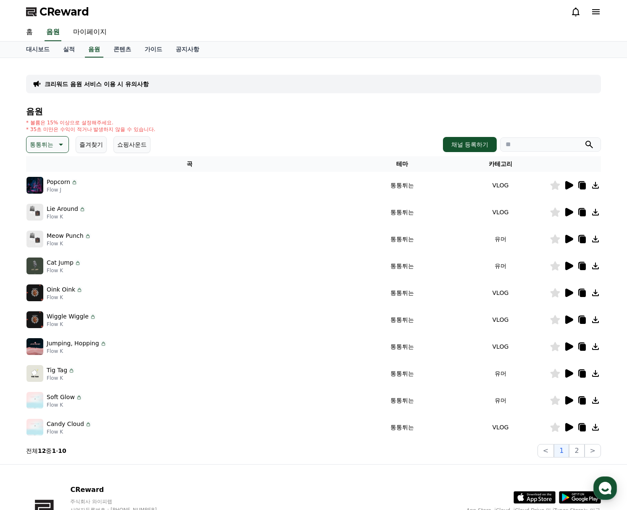
click at [568, 398] on icon at bounding box center [569, 400] width 8 height 8
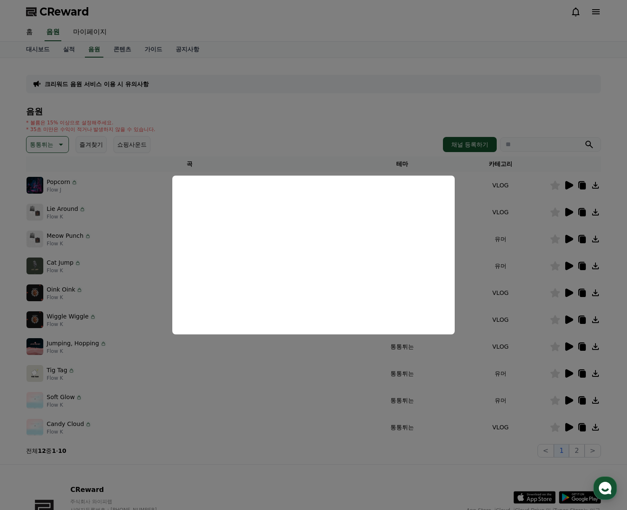
click at [317, 454] on button "close modal" at bounding box center [313, 255] width 627 height 510
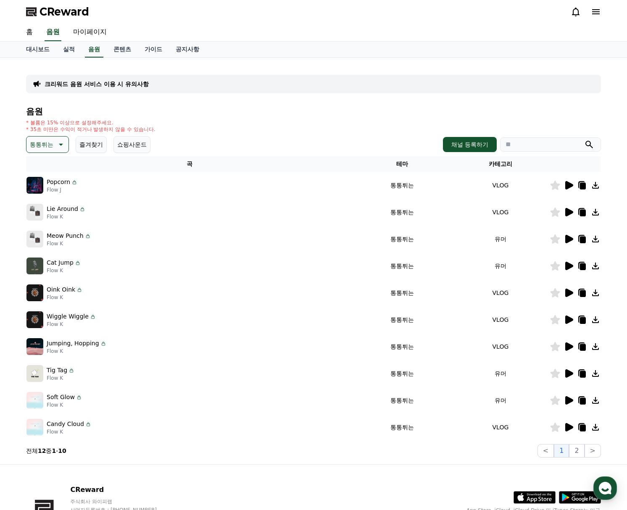
click at [568, 374] on icon at bounding box center [569, 374] width 8 height 8
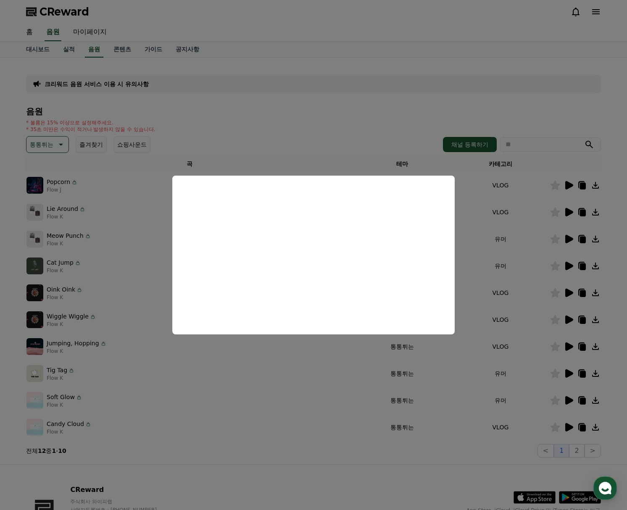
click at [431, 449] on button "close modal" at bounding box center [313, 255] width 627 height 510
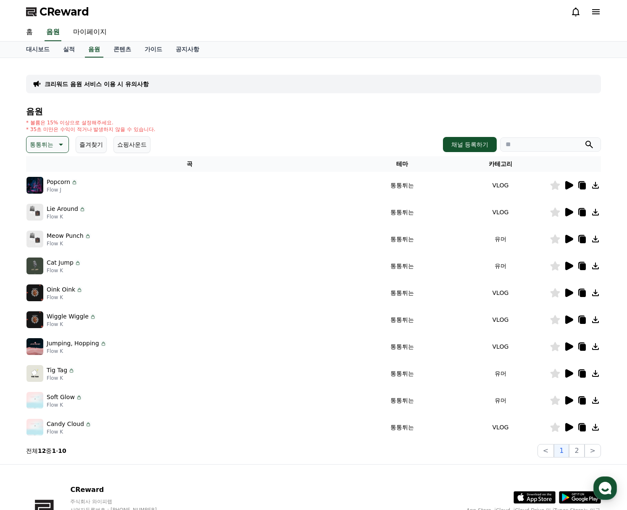
click at [572, 343] on icon at bounding box center [569, 347] width 10 height 10
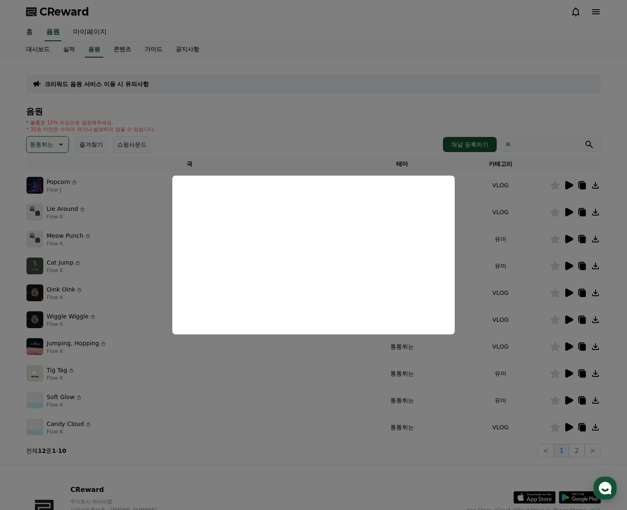
click at [365, 467] on button "close modal" at bounding box center [313, 255] width 627 height 510
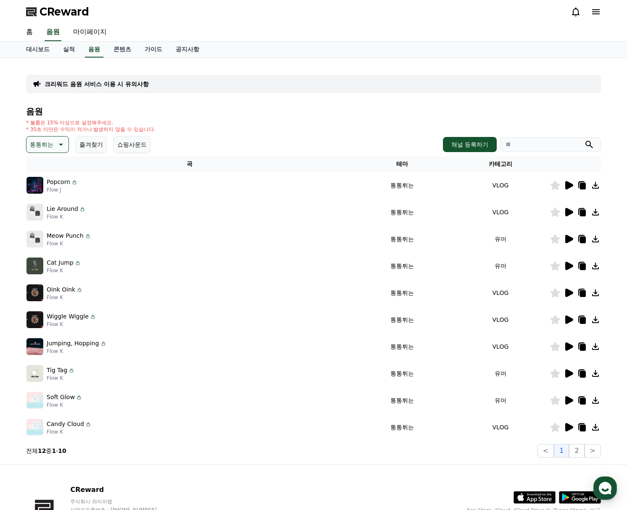
click at [570, 267] on icon at bounding box center [569, 266] width 8 height 8
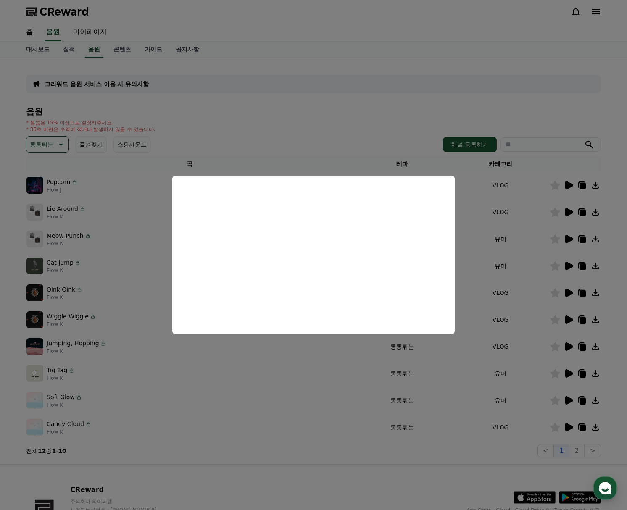
click at [566, 217] on button "close modal" at bounding box center [313, 255] width 627 height 510
click at [570, 213] on icon at bounding box center [569, 212] width 8 height 8
click at [568, 187] on button "close modal" at bounding box center [313, 255] width 627 height 510
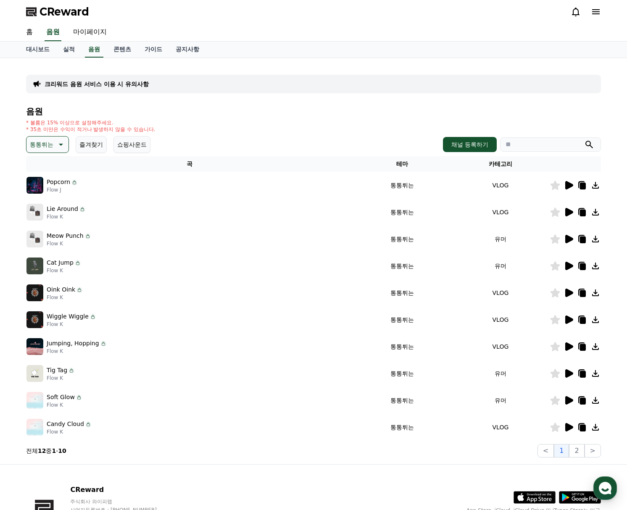
click at [568, 187] on icon at bounding box center [569, 185] width 8 height 8
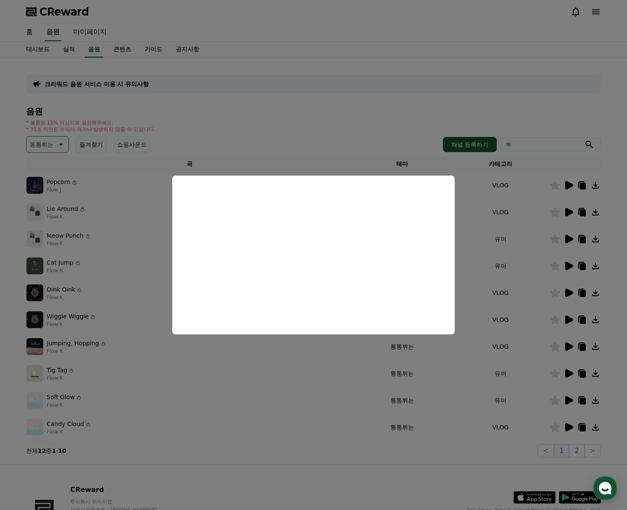
click at [573, 285] on button "close modal" at bounding box center [313, 255] width 627 height 510
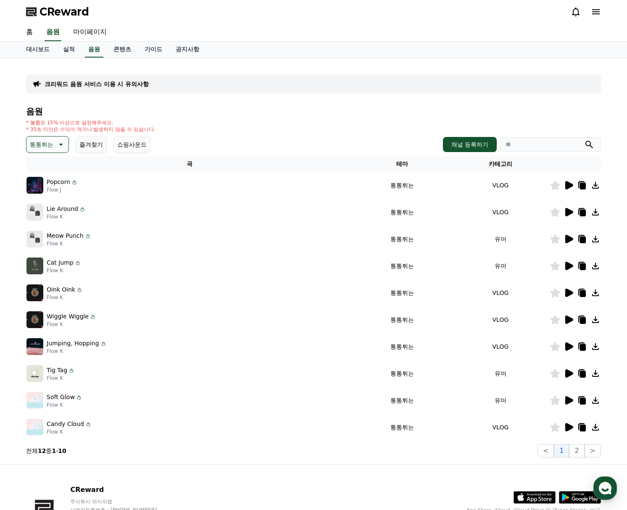
click at [573, 297] on icon at bounding box center [569, 293] width 10 height 10
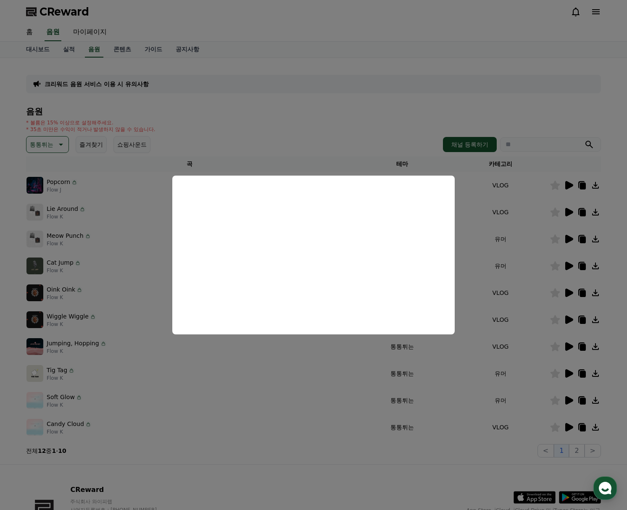
click at [570, 300] on button "close modal" at bounding box center [313, 255] width 627 height 510
click at [577, 325] on td at bounding box center [575, 319] width 51 height 27
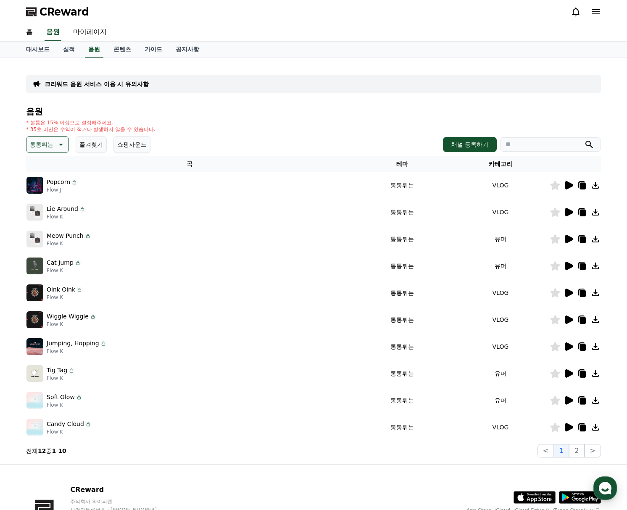
click at [565, 322] on icon at bounding box center [569, 320] width 10 height 10
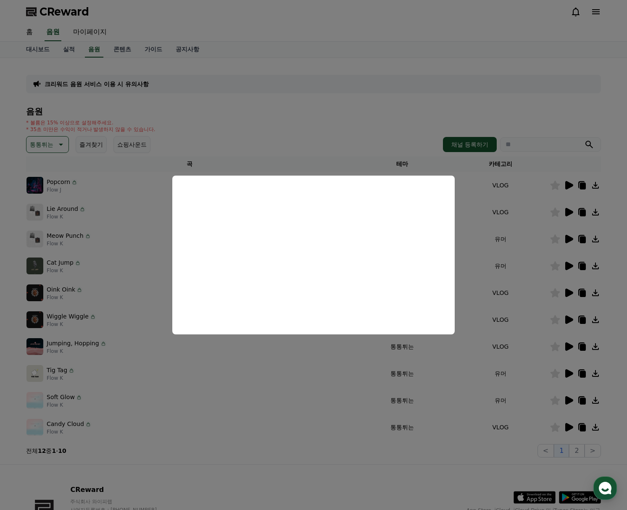
click at [521, 436] on button "close modal" at bounding box center [313, 255] width 627 height 510
click at [577, 453] on button "2" at bounding box center [576, 450] width 15 height 13
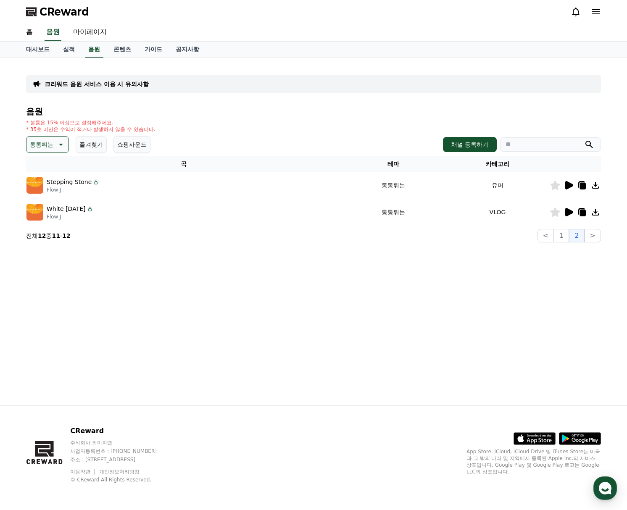
click at [570, 180] on icon at bounding box center [569, 185] width 10 height 10
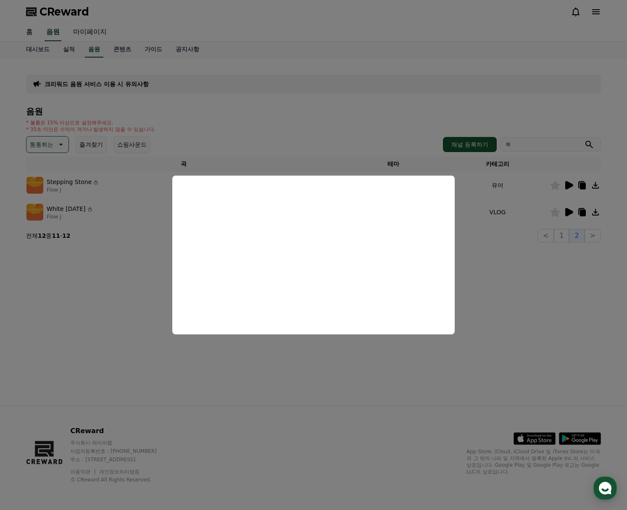
click at [569, 213] on button "close modal" at bounding box center [313, 255] width 627 height 510
click at [569, 213] on icon at bounding box center [569, 212] width 8 height 8
click at [472, 266] on button "close modal" at bounding box center [313, 255] width 627 height 510
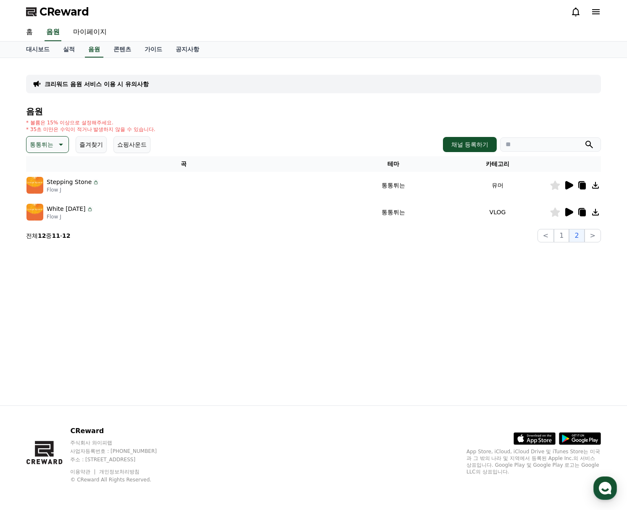
click at [557, 219] on td at bounding box center [575, 212] width 51 height 27
click at [559, 213] on icon at bounding box center [555, 212] width 10 height 9
click at [580, 217] on td at bounding box center [575, 212] width 51 height 27
click at [581, 217] on td at bounding box center [575, 212] width 51 height 27
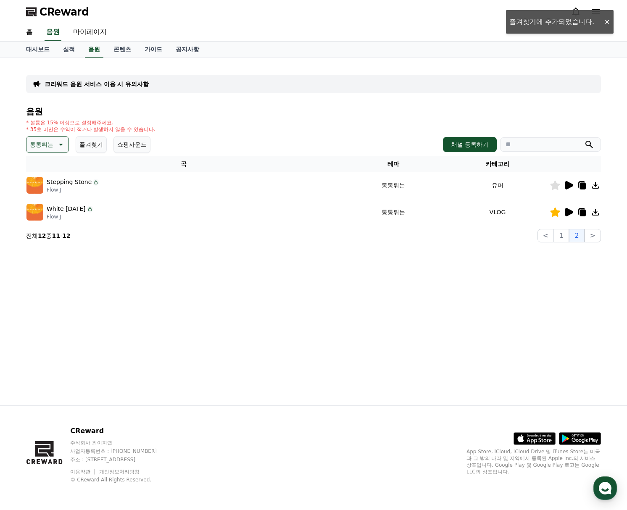
click at [581, 216] on icon at bounding box center [582, 212] width 10 height 10
click at [61, 143] on icon at bounding box center [60, 145] width 10 height 10
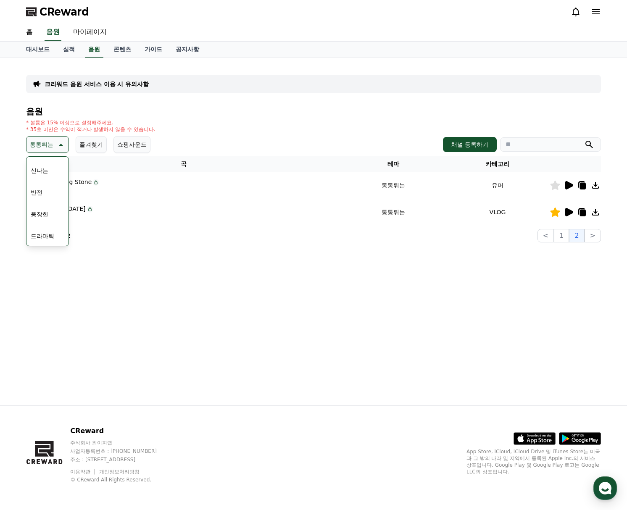
scroll to position [145, 0]
click at [45, 180] on button "반전" at bounding box center [36, 175] width 18 height 18
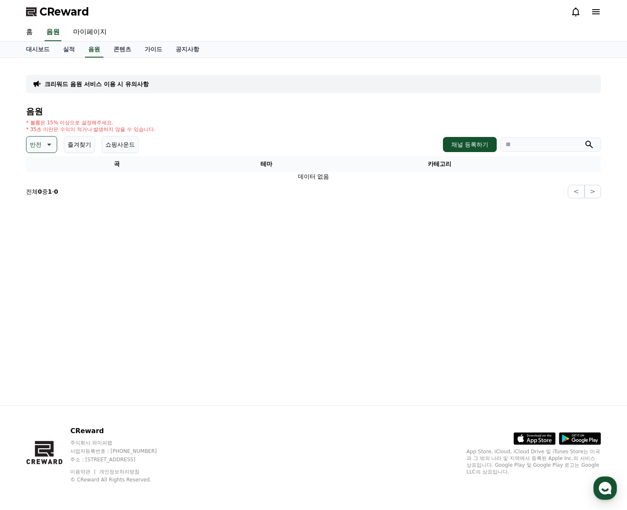
click at [32, 140] on p "반전" at bounding box center [36, 145] width 12 height 12
click at [57, 192] on button "환상적인" at bounding box center [42, 189] width 30 height 18
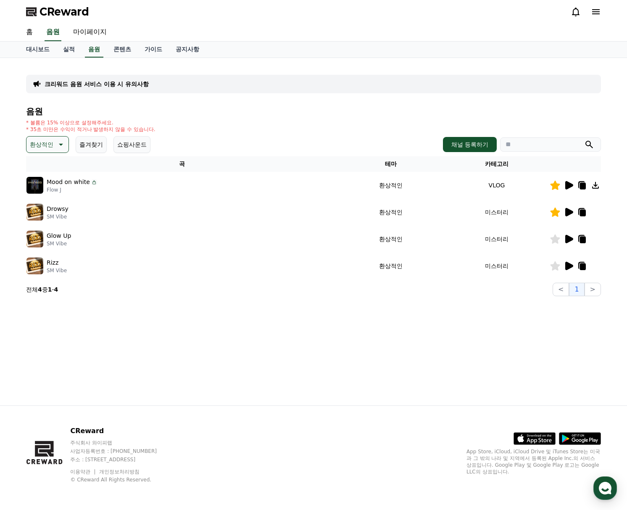
click at [58, 143] on icon at bounding box center [60, 145] width 10 height 10
click at [62, 145] on icon at bounding box center [60, 145] width 10 height 10
click at [528, 197] on td "VLOG" at bounding box center [497, 185] width 106 height 27
click at [570, 185] on icon at bounding box center [569, 185] width 8 height 8
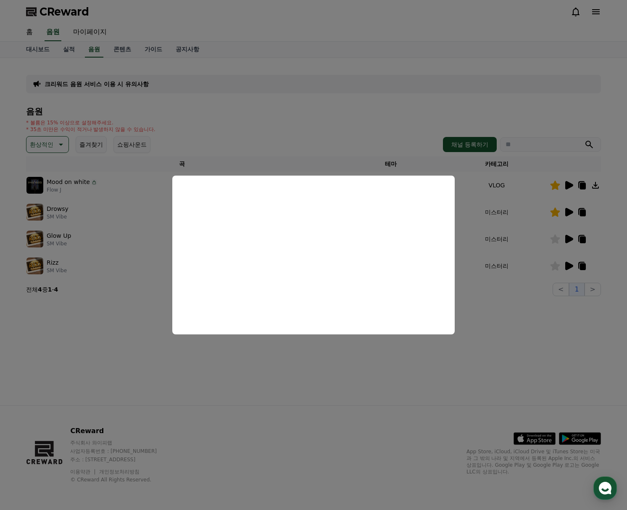
click at [121, 325] on button "close modal" at bounding box center [313, 255] width 627 height 510
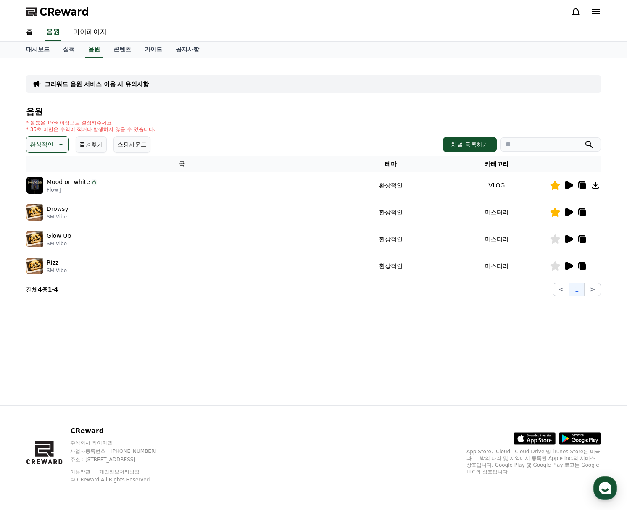
click at [50, 140] on p "환상적인" at bounding box center [42, 145] width 24 height 12
click at [38, 192] on button "감동적인" at bounding box center [42, 193] width 30 height 18
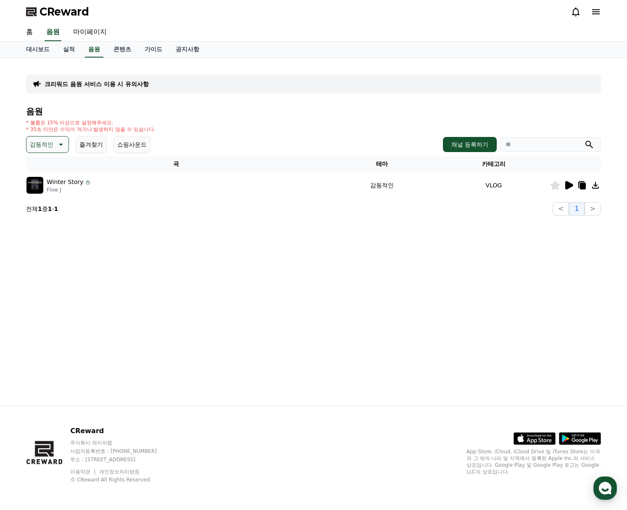
click at [568, 185] on icon at bounding box center [569, 185] width 8 height 8
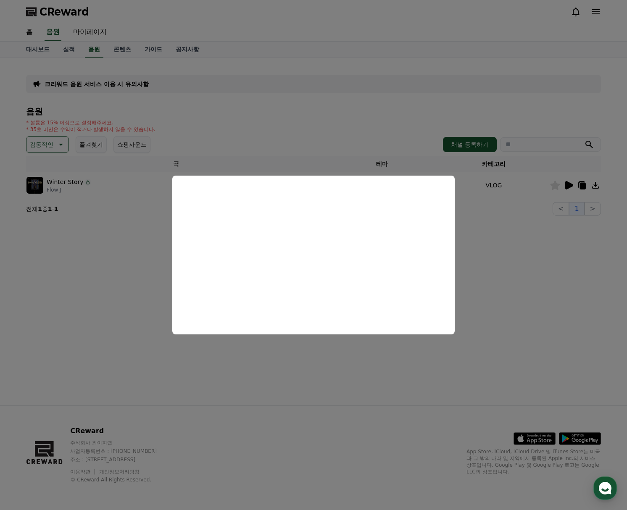
click at [59, 155] on button "close modal" at bounding box center [313, 255] width 627 height 510
click at [54, 144] on button "감동적인" at bounding box center [47, 144] width 43 height 17
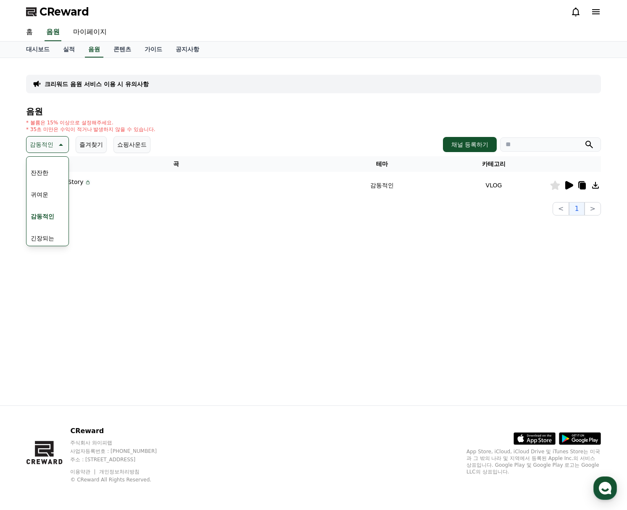
scroll to position [346, 0]
click at [43, 222] on button "긴장되는" at bounding box center [42, 214] width 30 height 18
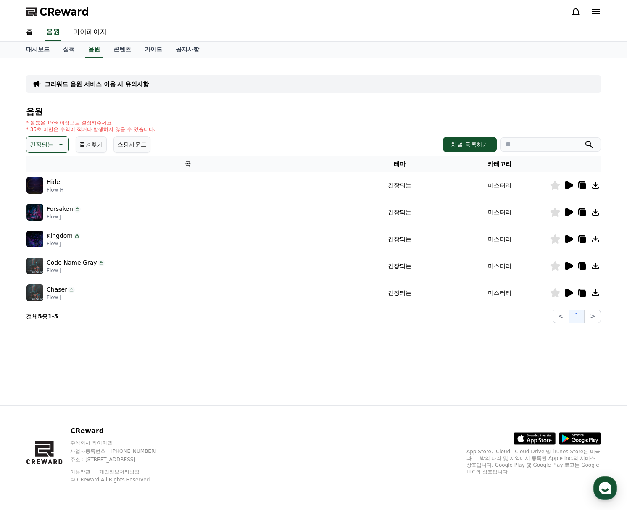
click at [569, 185] on icon at bounding box center [569, 185] width 8 height 8
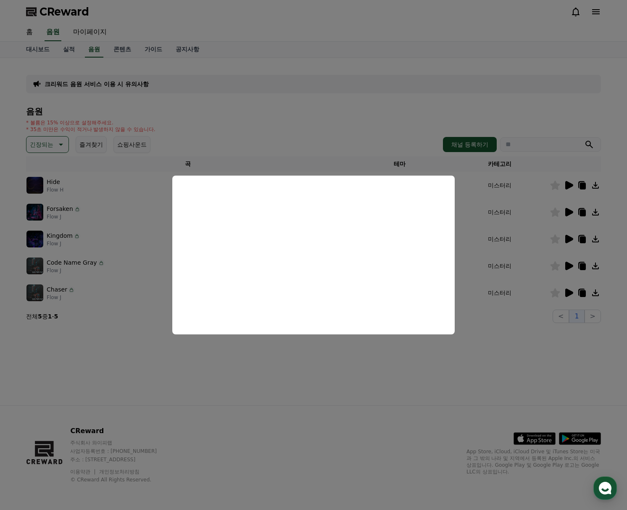
click at [573, 214] on button "close modal" at bounding box center [313, 255] width 627 height 510
click at [573, 214] on icon at bounding box center [569, 212] width 10 height 10
click at [568, 242] on button "close modal" at bounding box center [313, 255] width 627 height 510
click at [568, 242] on icon at bounding box center [569, 239] width 8 height 8
click at [499, 338] on button "close modal" at bounding box center [313, 255] width 627 height 510
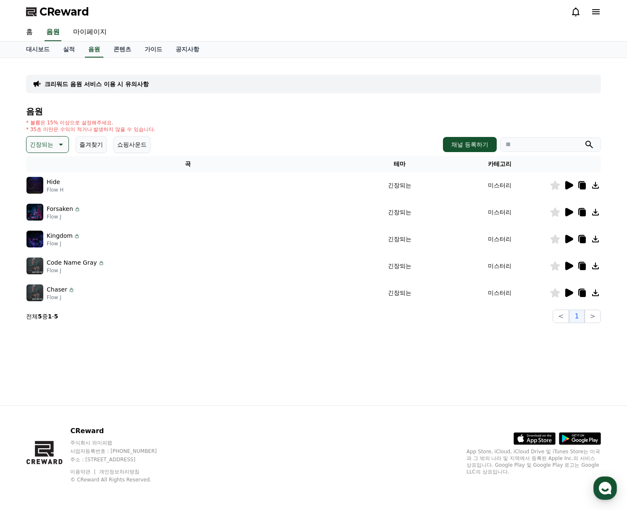
click at [567, 265] on icon at bounding box center [569, 266] width 8 height 8
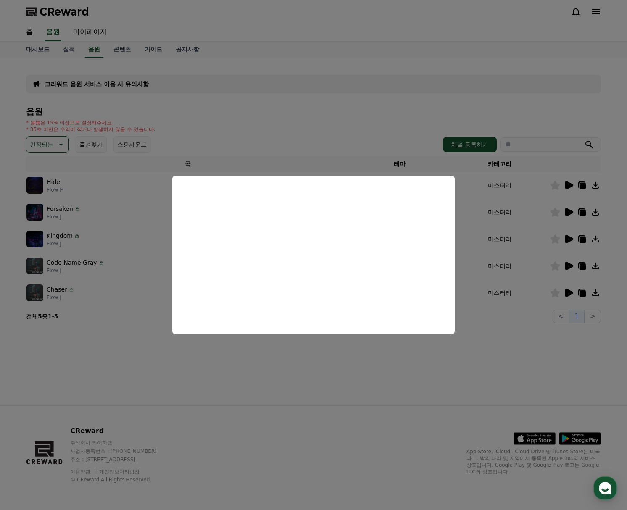
click at [580, 291] on button "close modal" at bounding box center [313, 255] width 627 height 510
click at [570, 291] on icon at bounding box center [569, 293] width 8 height 8
click at [51, 143] on button "close modal" at bounding box center [313, 255] width 627 height 510
click at [51, 143] on p "긴장되는" at bounding box center [42, 145] width 24 height 12
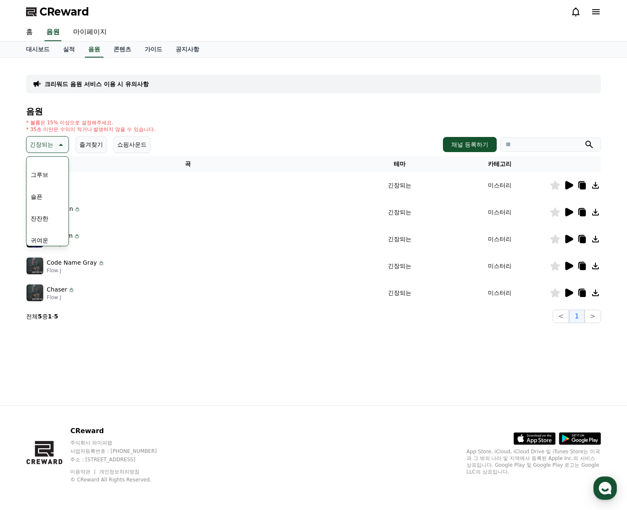
scroll to position [220, 0]
click at [36, 207] on button "EDM" at bounding box center [37, 209] width 20 height 18
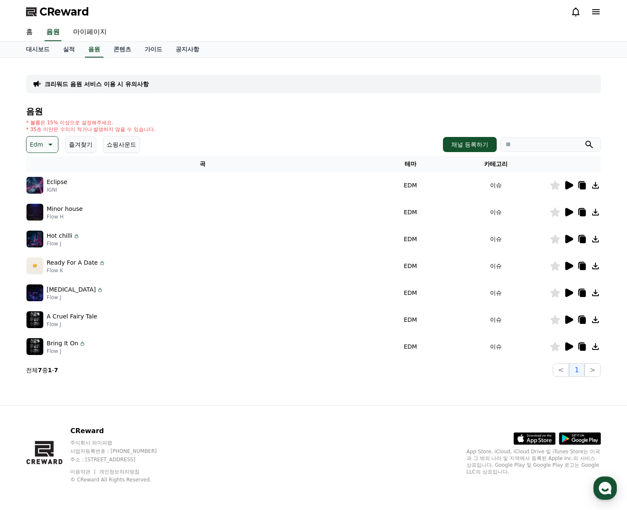
click at [570, 184] on icon at bounding box center [569, 185] width 8 height 8
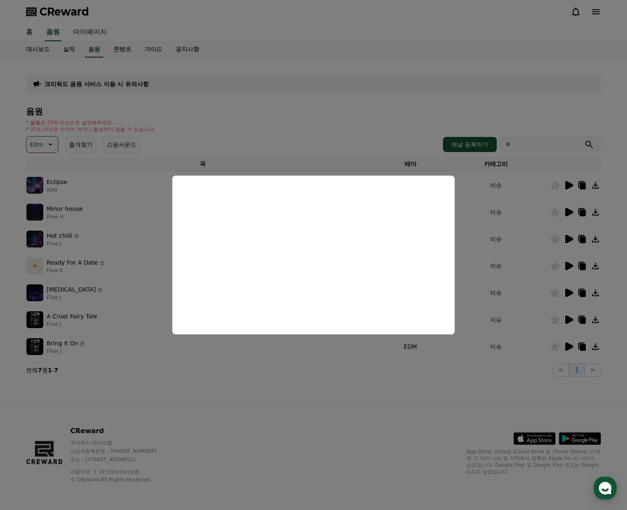
click at [573, 214] on button "close modal" at bounding box center [313, 255] width 627 height 510
click at [573, 214] on icon at bounding box center [569, 212] width 10 height 10
click at [576, 239] on button "close modal" at bounding box center [313, 255] width 627 height 510
click at [573, 238] on icon at bounding box center [569, 239] width 10 height 10
click at [572, 262] on button "close modal" at bounding box center [313, 255] width 627 height 510
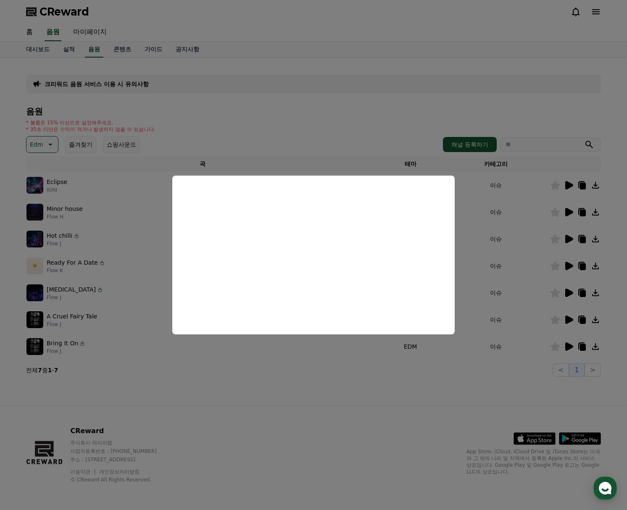
click at [572, 262] on icon at bounding box center [569, 266] width 10 height 10
click at [572, 262] on button "close modal" at bounding box center [313, 255] width 627 height 510
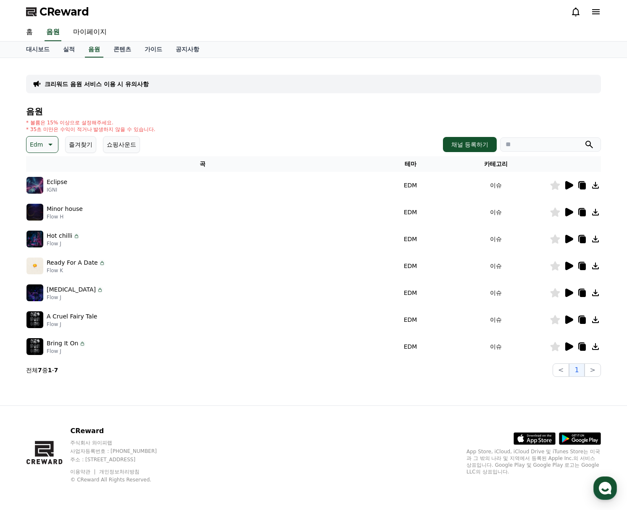
click at [569, 272] on td at bounding box center [575, 266] width 51 height 27
click at [568, 265] on icon at bounding box center [569, 266] width 8 height 8
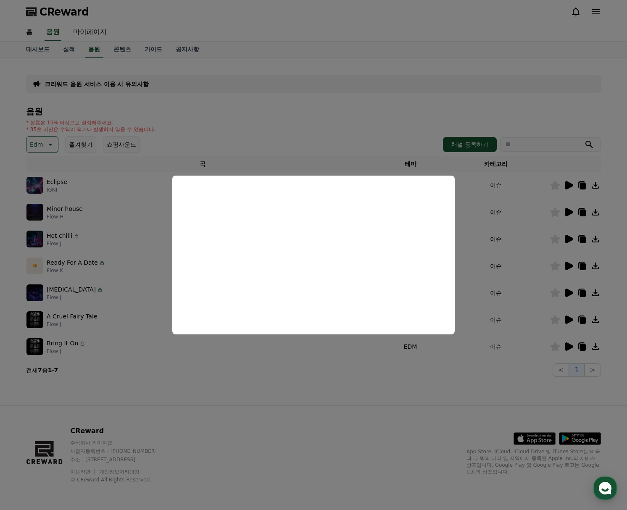
click at [573, 292] on button "close modal" at bounding box center [313, 255] width 627 height 510
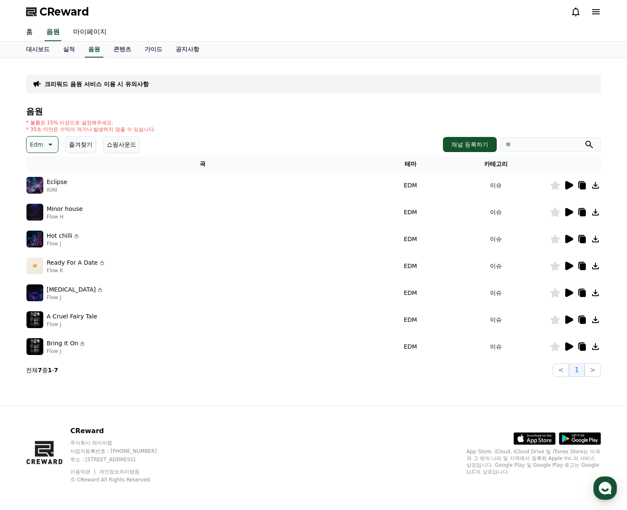
click at [570, 296] on icon at bounding box center [569, 293] width 10 height 10
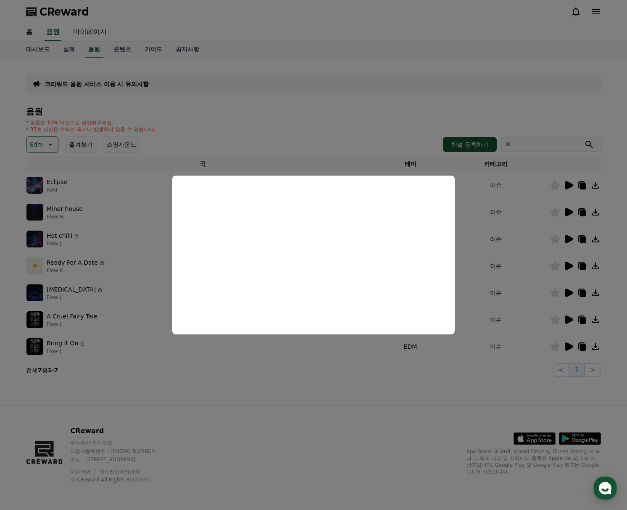
click at [569, 317] on button "close modal" at bounding box center [313, 255] width 627 height 510
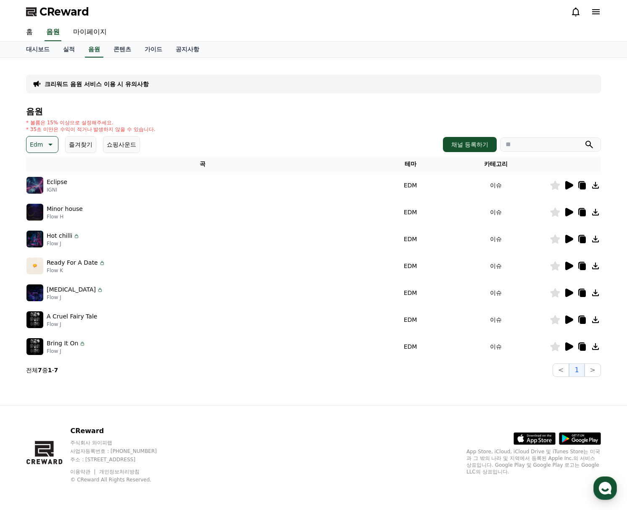
click at [569, 317] on icon at bounding box center [569, 320] width 8 height 8
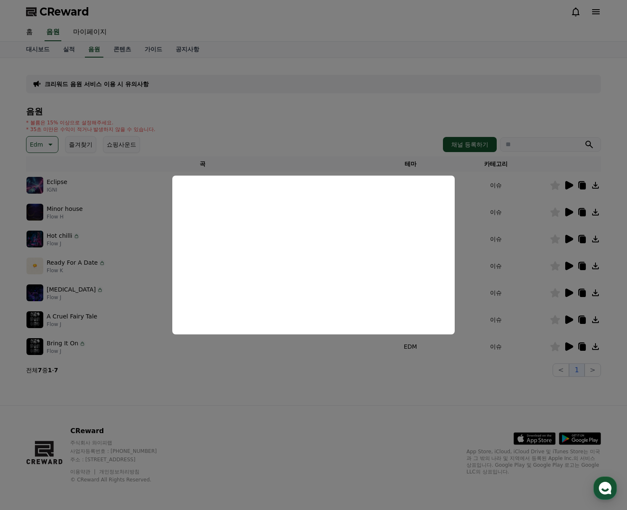
click at [569, 349] on button "close modal" at bounding box center [313, 255] width 627 height 510
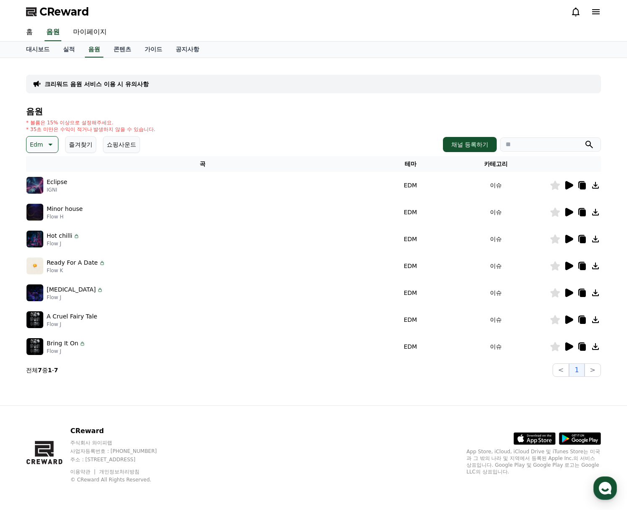
click at [569, 349] on icon at bounding box center [569, 347] width 8 height 8
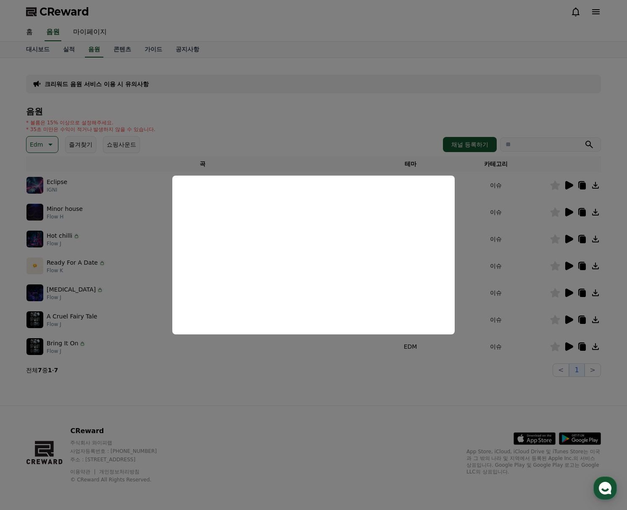
click at [71, 159] on button "close modal" at bounding box center [313, 255] width 627 height 510
click at [42, 148] on button "Edm" at bounding box center [42, 144] width 32 height 17
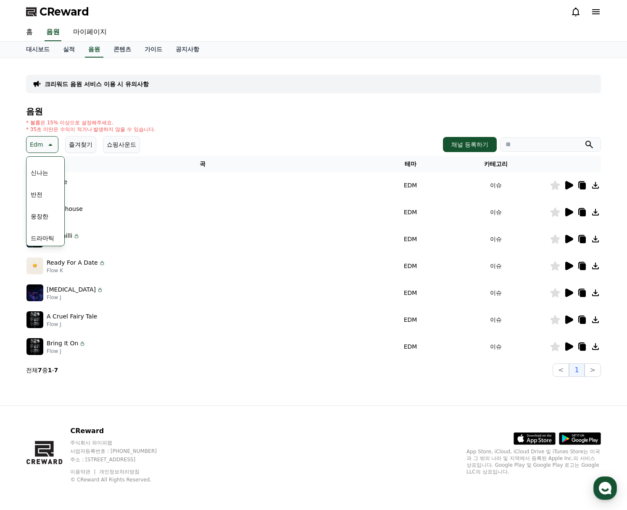
scroll to position [126, 0]
click at [46, 219] on button "웅장한" at bounding box center [39, 215] width 24 height 18
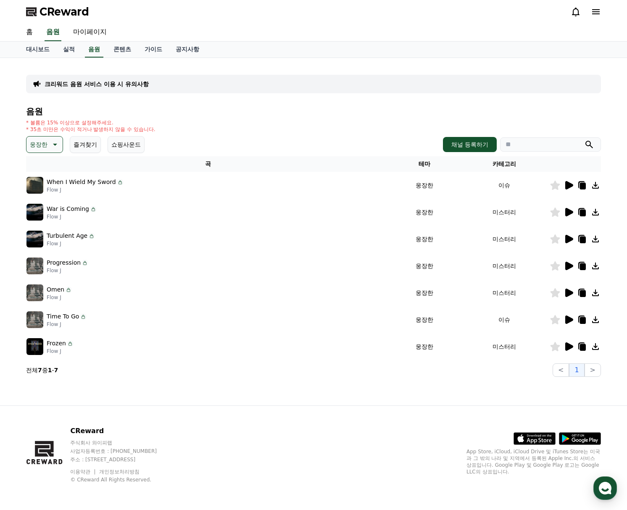
click at [566, 183] on icon at bounding box center [569, 185] width 8 height 8
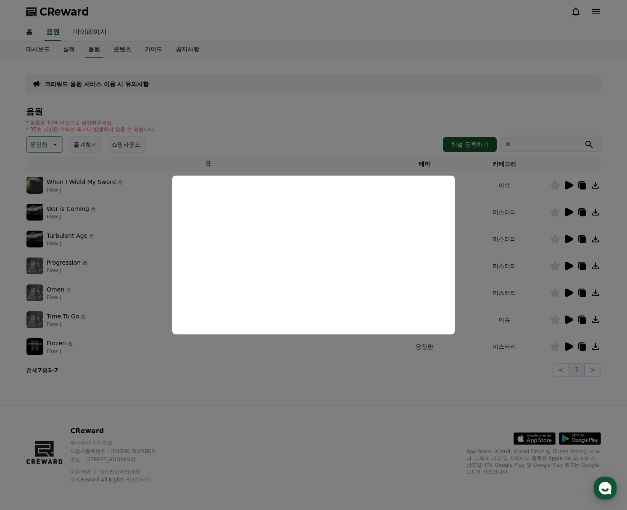
click at [570, 212] on button "close modal" at bounding box center [313, 255] width 627 height 510
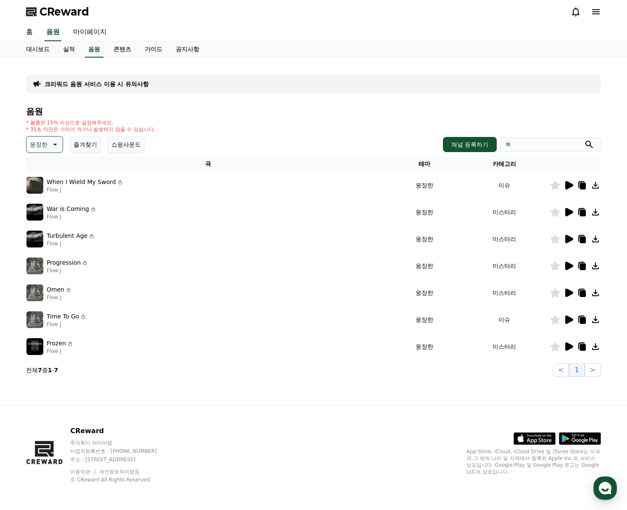
click at [570, 212] on icon at bounding box center [569, 212] width 8 height 8
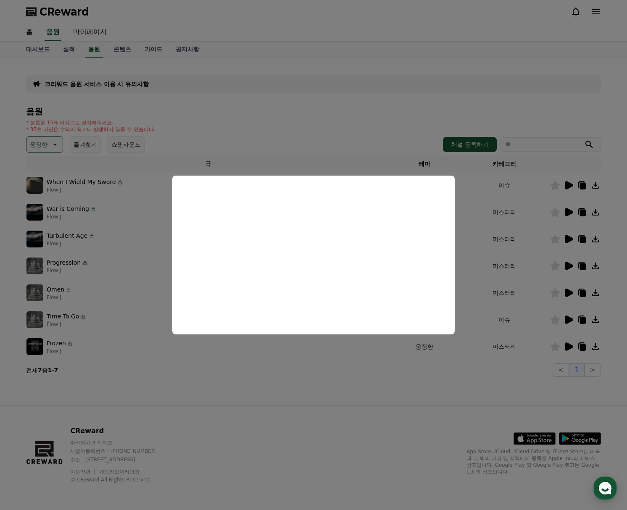
click at [572, 240] on button "close modal" at bounding box center [313, 255] width 627 height 510
click at [572, 240] on icon at bounding box center [569, 239] width 10 height 10
click at [573, 286] on button "close modal" at bounding box center [313, 255] width 627 height 510
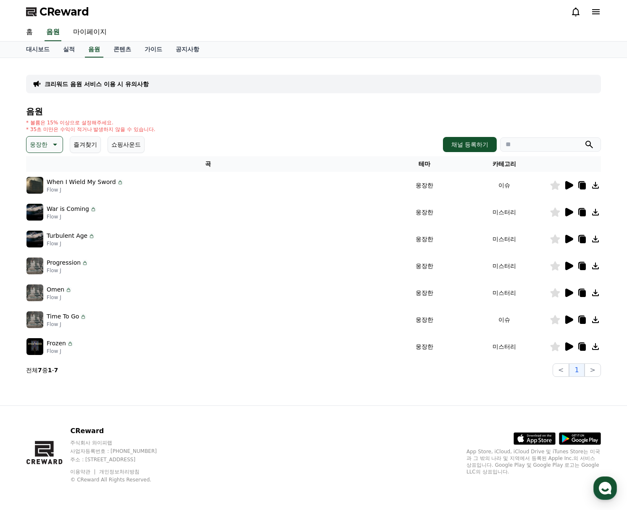
click at [567, 263] on icon at bounding box center [569, 266] width 8 height 8
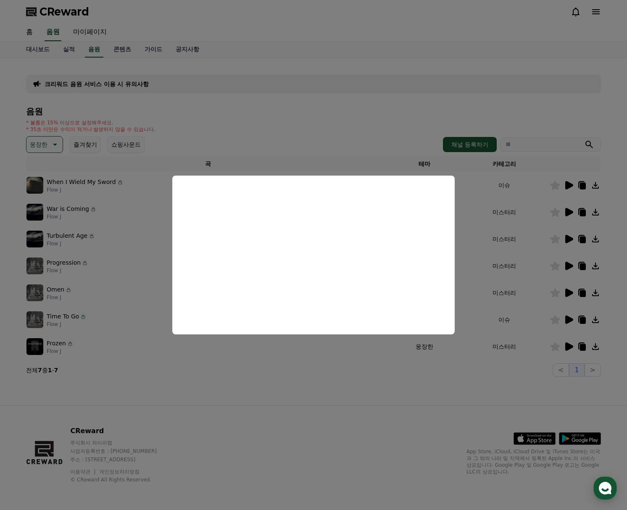
click at [570, 291] on button "close modal" at bounding box center [313, 255] width 627 height 510
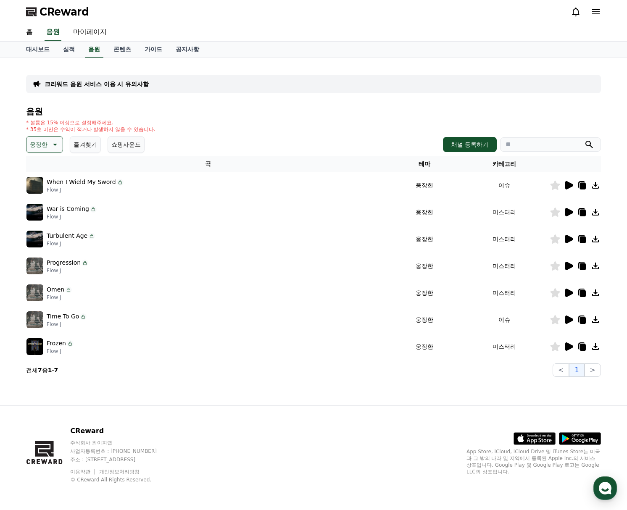
click at [570, 291] on icon at bounding box center [569, 293] width 8 height 8
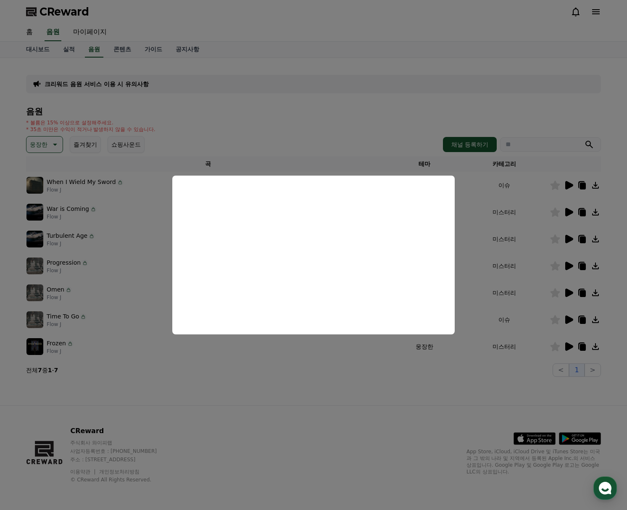
click at [441, 366] on button "close modal" at bounding box center [313, 255] width 627 height 510
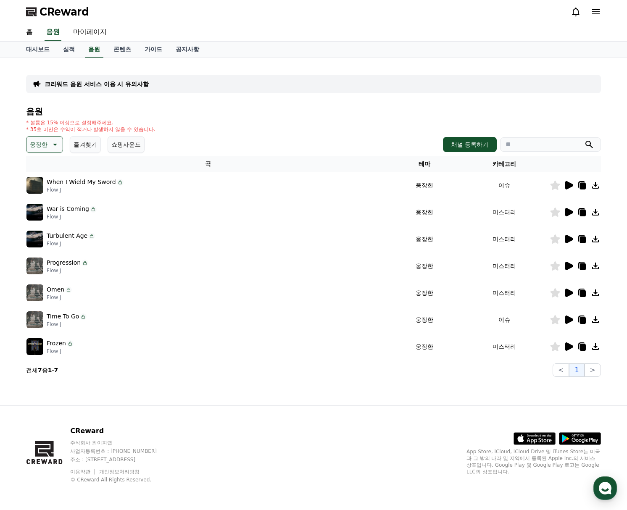
click at [567, 326] on td at bounding box center [575, 319] width 51 height 27
click at [569, 324] on icon at bounding box center [569, 320] width 10 height 10
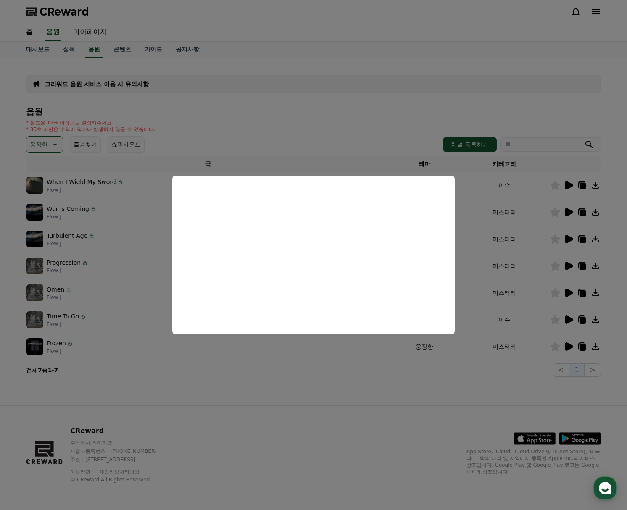
click at [535, 379] on button "close modal" at bounding box center [313, 255] width 627 height 510
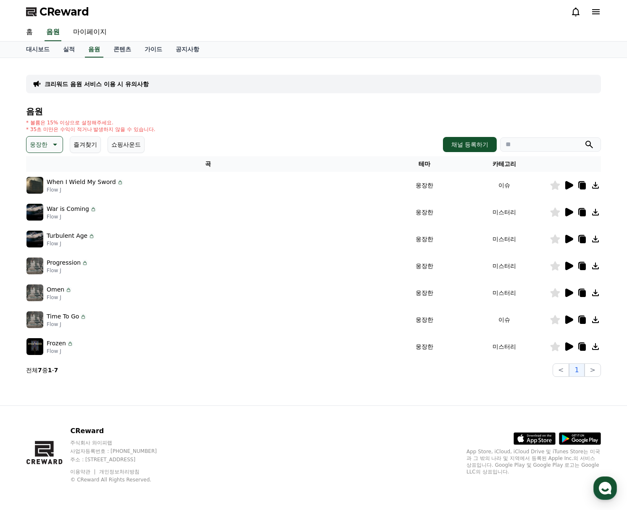
click at [568, 351] on icon at bounding box center [569, 347] width 10 height 10
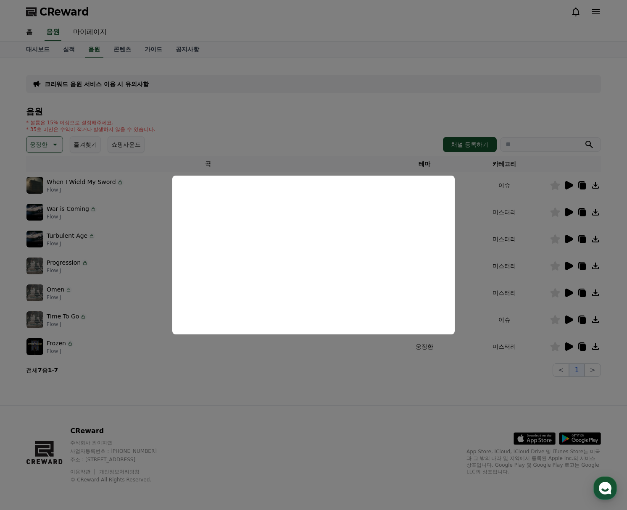
click at [126, 169] on button "close modal" at bounding box center [313, 255] width 627 height 510
click at [45, 146] on p "웅장한" at bounding box center [39, 145] width 18 height 12
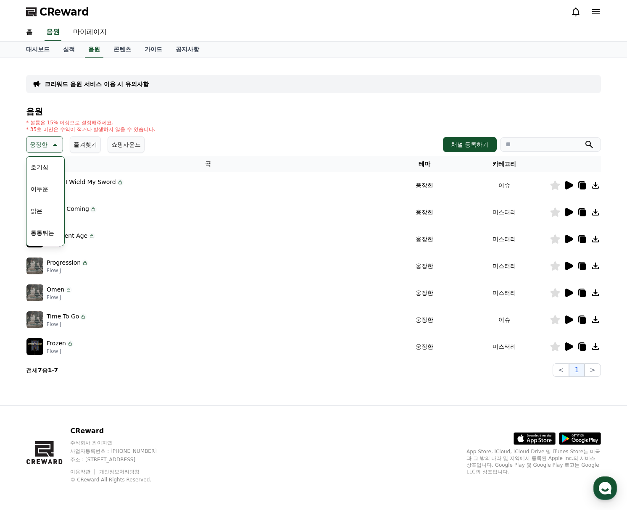
scroll to position [12, 0]
click at [45, 177] on button "환상적인" at bounding box center [42, 177] width 30 height 18
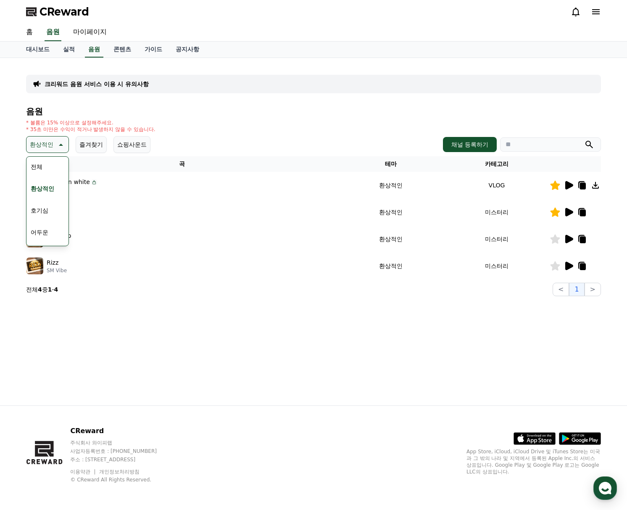
click at [63, 181] on div "전체 환상적인 호기심 어두운 밝은 통통튀는 신나는 반전 웅장한 드라마틱 즐거움 분위기있는 EDM 그루브 슬픈 잔잔한 귀여운 감동적인 긴장되는 …" at bounding box center [47, 375] width 40 height 434
click at [52, 206] on div "전체 환상적인 호기심 어두운 밝은 통통튀는 신나는 반전 웅장한 드라마틱 즐거움 분위기있는 EDM 그루브 슬픈 잔잔한 귀여운 감동적인 긴장되는 …" at bounding box center [47, 375] width 40 height 434
click at [49, 206] on button "호기심" at bounding box center [39, 210] width 24 height 18
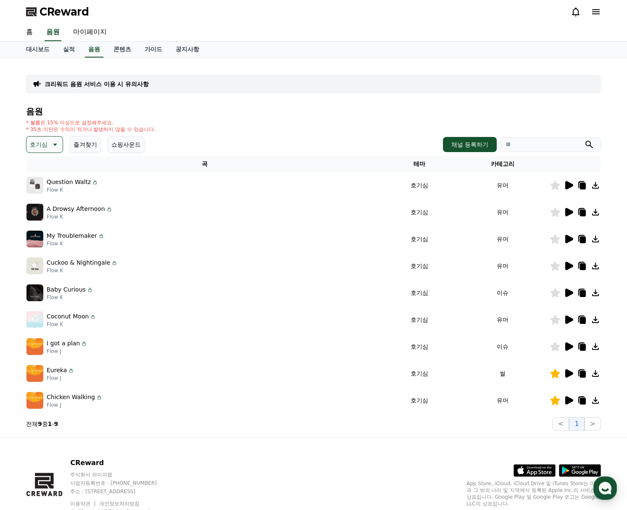
click at [55, 146] on icon at bounding box center [54, 145] width 10 height 10
click at [42, 208] on button "밝은" at bounding box center [36, 212] width 18 height 18
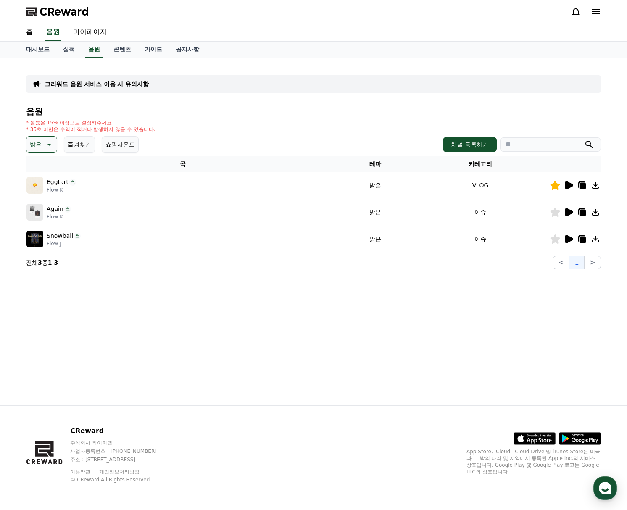
click at [182, 219] on div "Again Flow K" at bounding box center [182, 212] width 312 height 17
click at [573, 187] on icon at bounding box center [569, 185] width 10 height 10
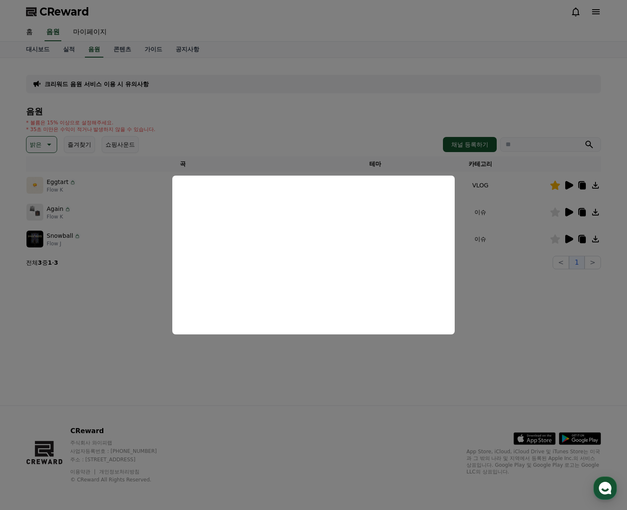
click at [559, 278] on button "close modal" at bounding box center [313, 255] width 627 height 510
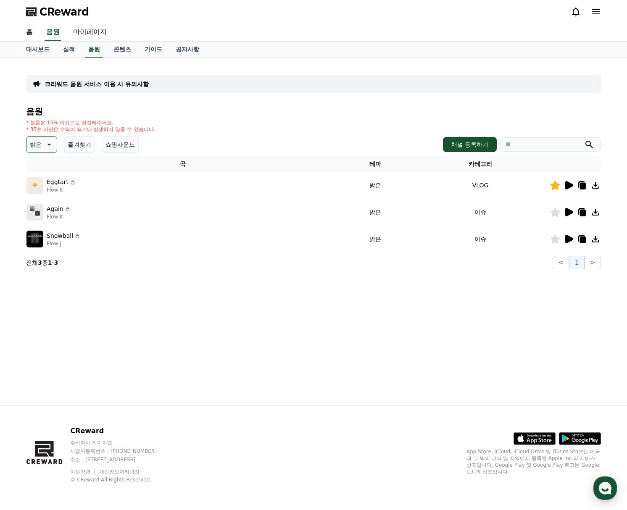
click at [567, 206] on td at bounding box center [575, 212] width 51 height 27
click at [568, 211] on icon at bounding box center [569, 212] width 8 height 8
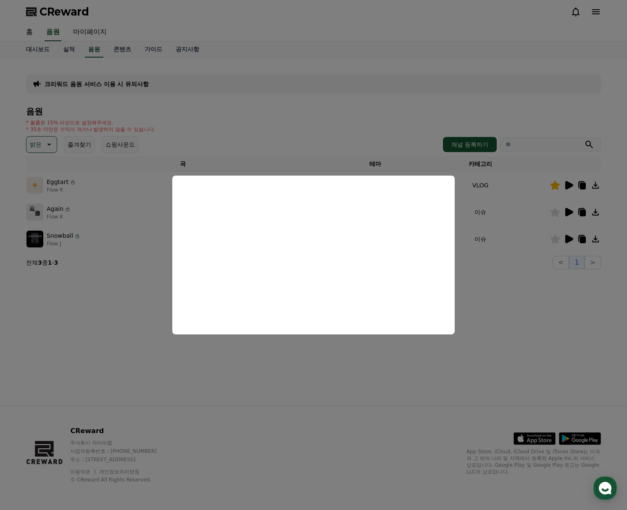
click at [143, 276] on button "close modal" at bounding box center [313, 255] width 627 height 510
click at [145, 276] on div "크리워드 음원 서비스 이용 시 유의사항 음원 * 볼륨은 15% 이상으로 설정해주세요. * 35초 미만은 수익이 적거나 발생하지 않을 수 있습니…" at bounding box center [313, 232] width 589 height 348
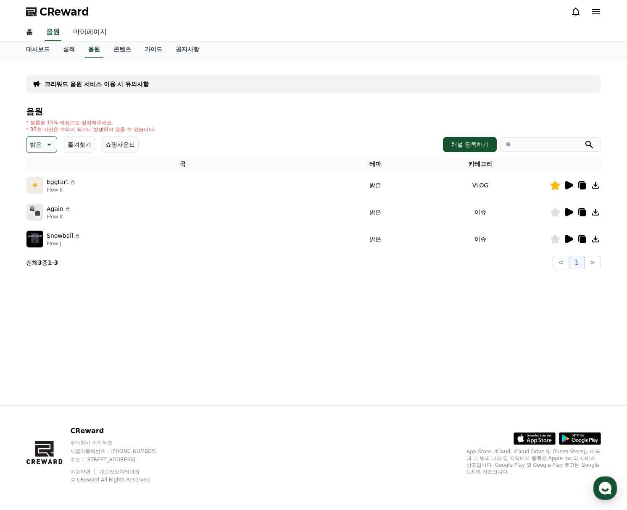
click at [569, 236] on icon at bounding box center [569, 239] width 10 height 10
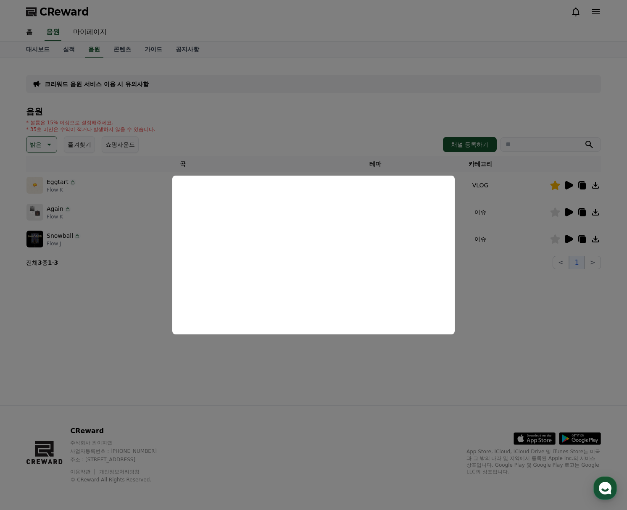
click at [50, 163] on button "close modal" at bounding box center [313, 255] width 627 height 510
click at [49, 140] on icon at bounding box center [48, 145] width 10 height 10
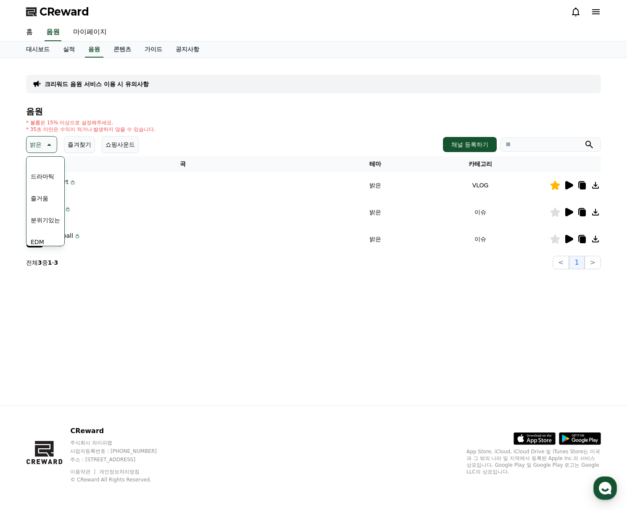
scroll to position [168, 0]
click at [51, 196] on button "드라마틱" at bounding box center [42, 195] width 30 height 18
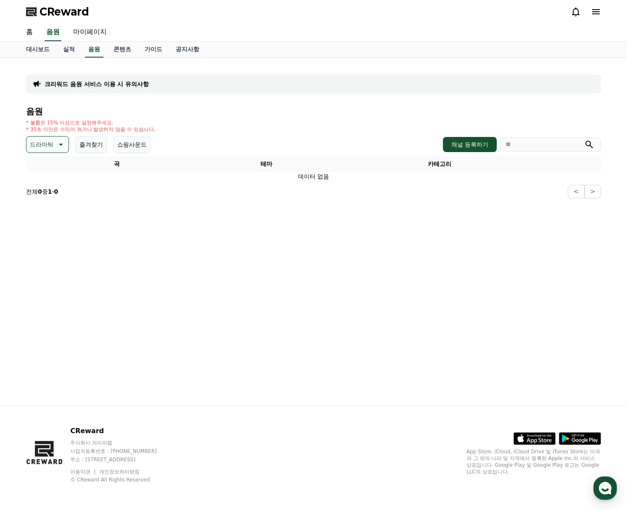
click at [57, 145] on icon at bounding box center [60, 145] width 10 height 10
click at [46, 213] on button "즐거움" at bounding box center [39, 217] width 24 height 18
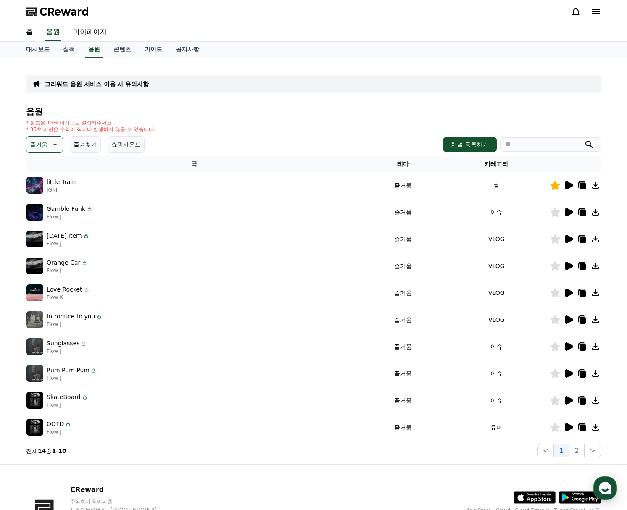
click at [572, 188] on icon at bounding box center [569, 185] width 10 height 10
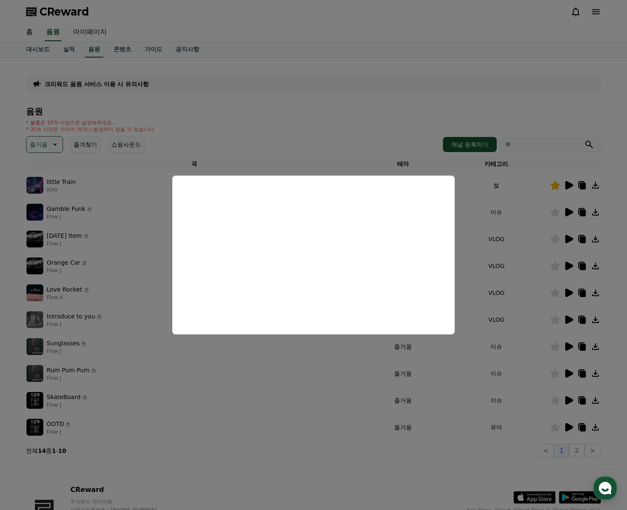
click at [584, 184] on button "close modal" at bounding box center [313, 255] width 627 height 510
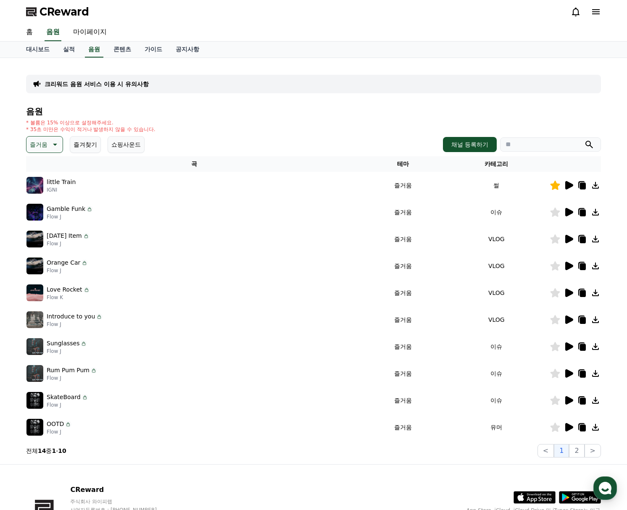
click at [584, 184] on icon at bounding box center [583, 186] width 6 height 7
